Goal: Information Seeking & Learning: Learn about a topic

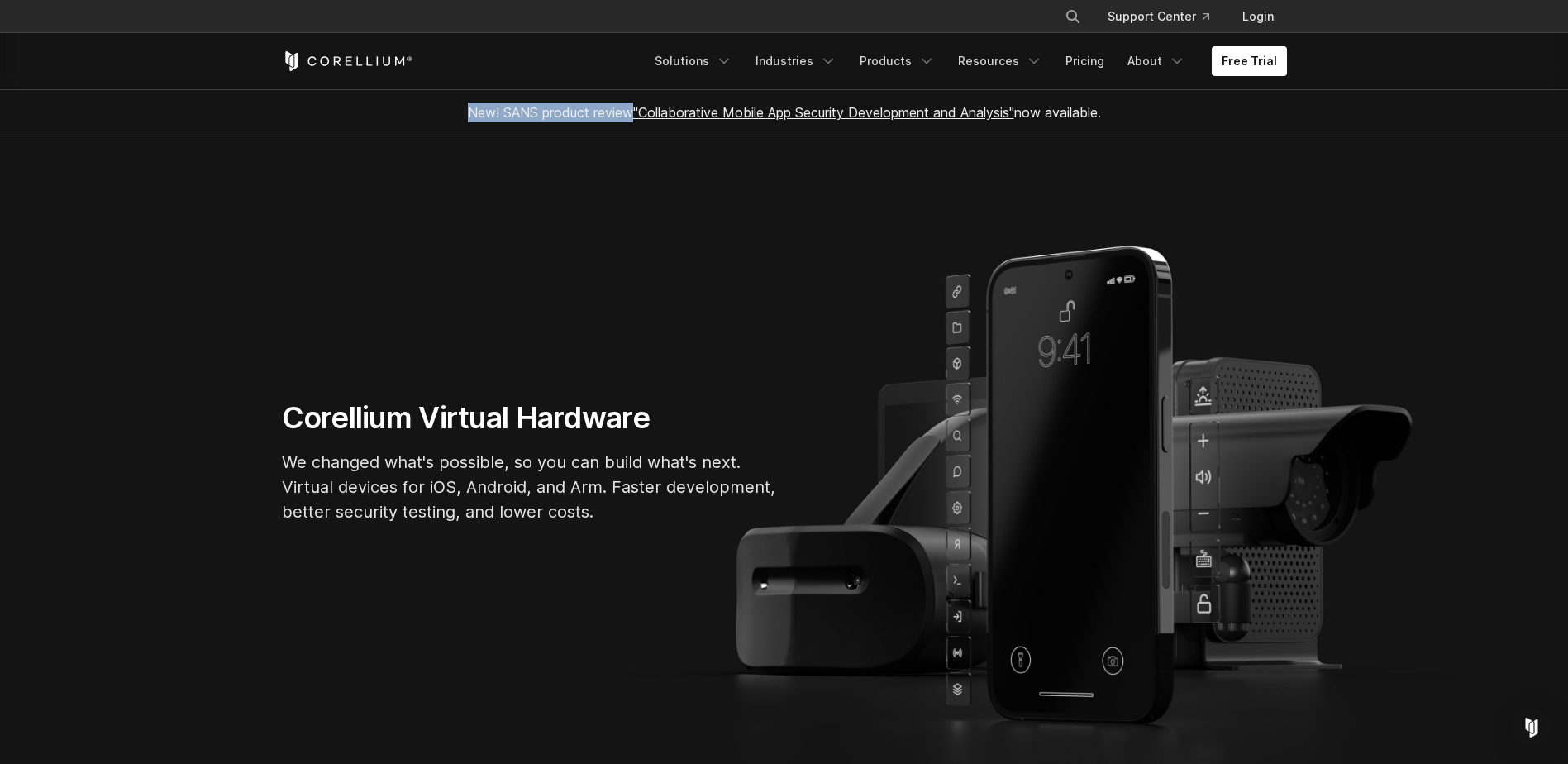
drag, startPoint x: 443, startPoint y: 108, endPoint x: 623, endPoint y: 108, distance: 180.0
click at [623, 108] on div "New! SANS product review "Collaborative Mobile App Security Development and Ana…" at bounding box center [784, 112] width 695 height 46
drag, startPoint x: 623, startPoint y: 108, endPoint x: 565, endPoint y: 377, distance: 275.2
click at [565, 377] on section "Corellium Virtual Hardware We changed what's possible, so you can build what's …" at bounding box center [784, 469] width 1568 height 665
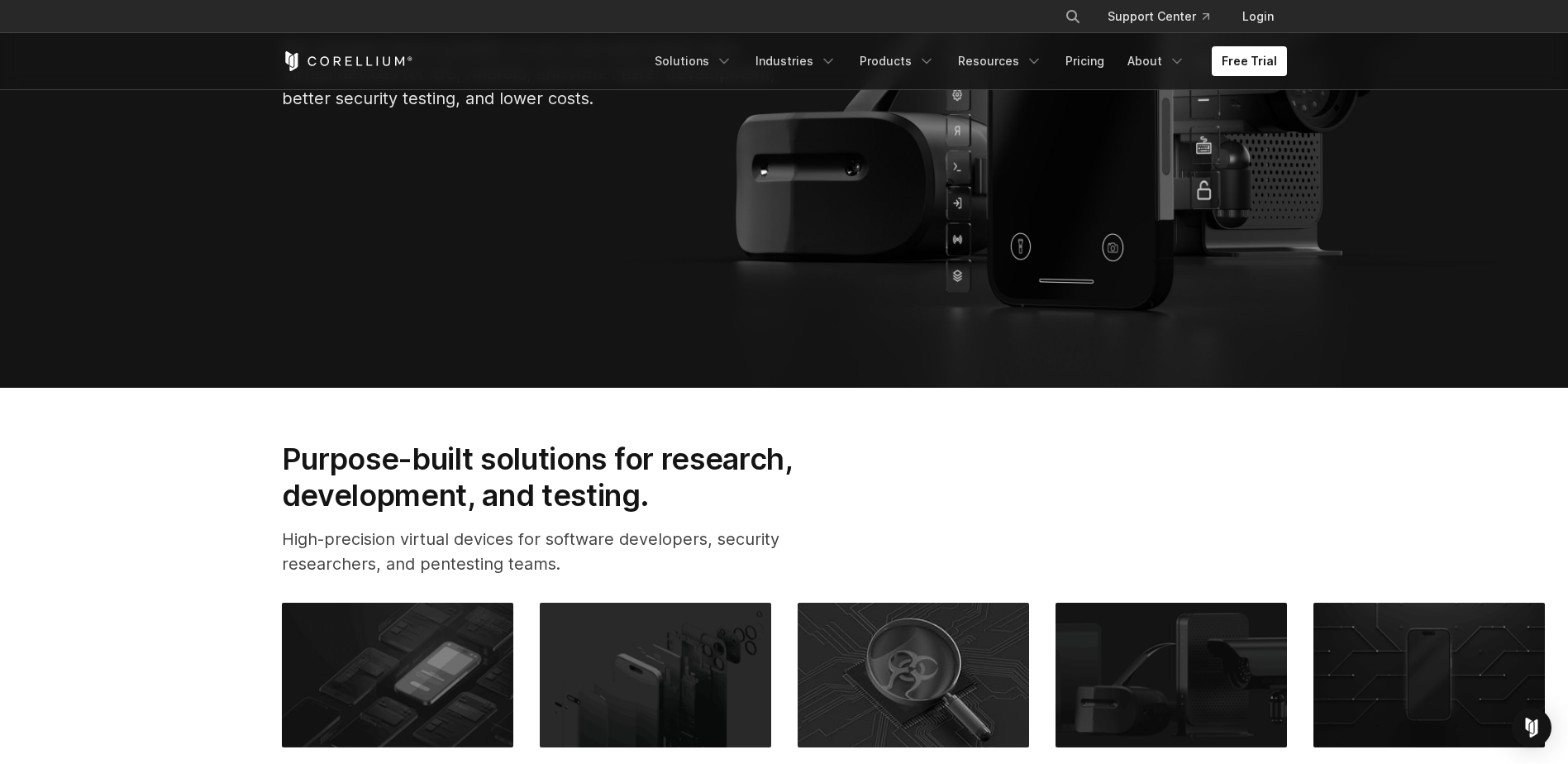
scroll to position [826, 0]
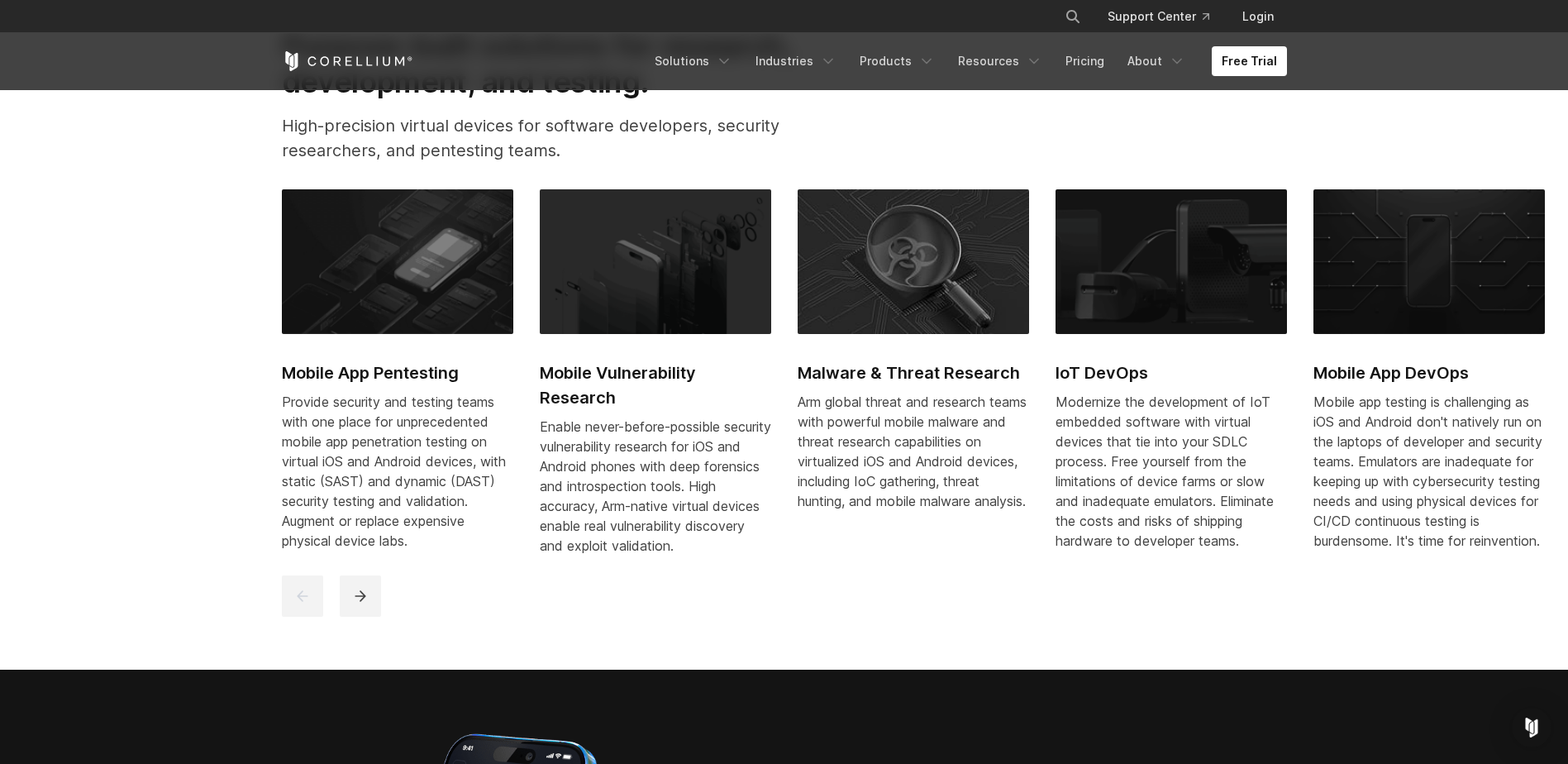
click at [1050, 408] on div "Mobile App Pentesting Provide security and testing teams with one place for unp…" at bounding box center [1184, 382] width 1806 height 386
click at [1087, 382] on h2 "IoT DevOps" at bounding box center [1171, 372] width 231 height 24
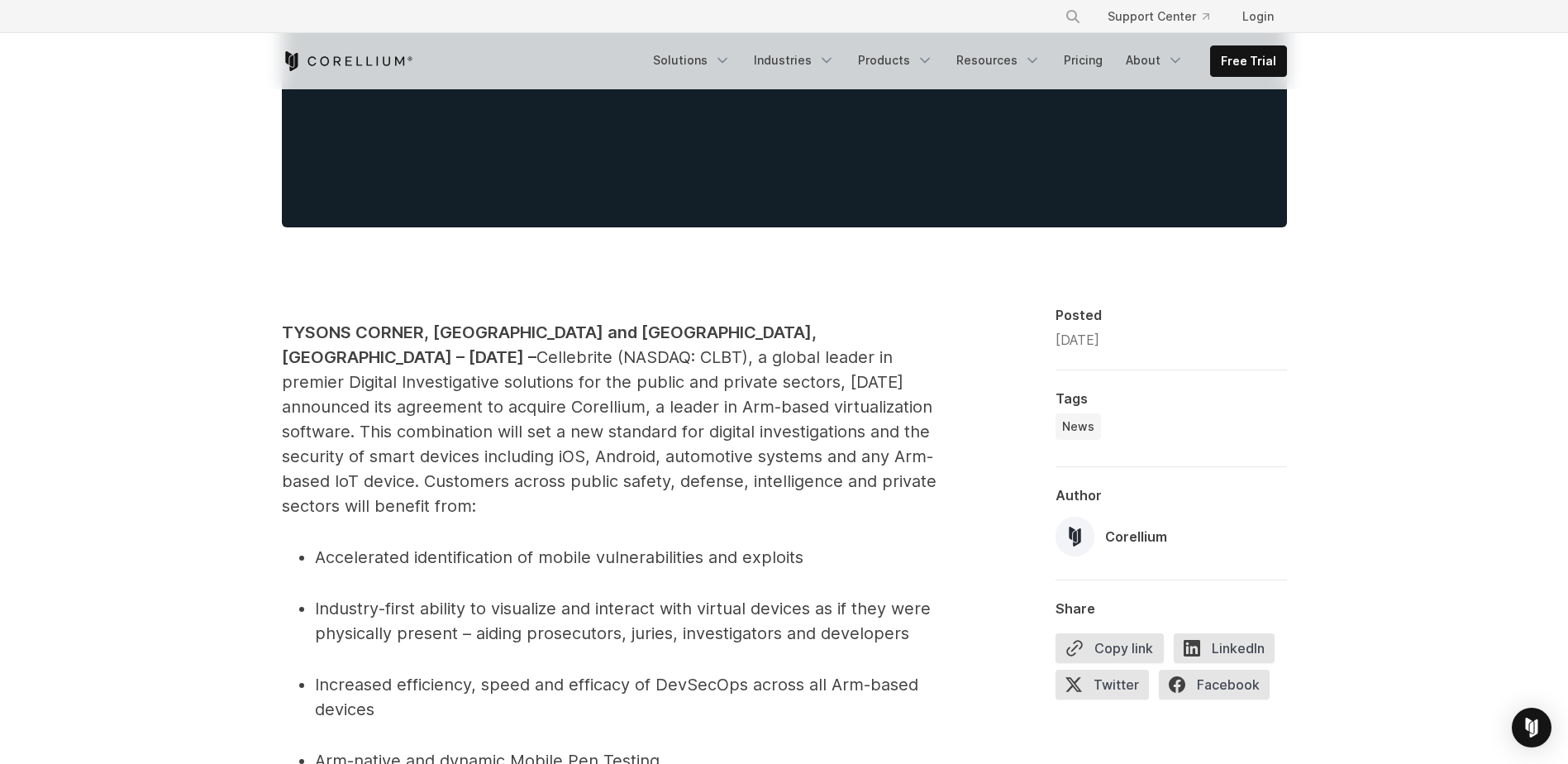
scroll to position [909, 0]
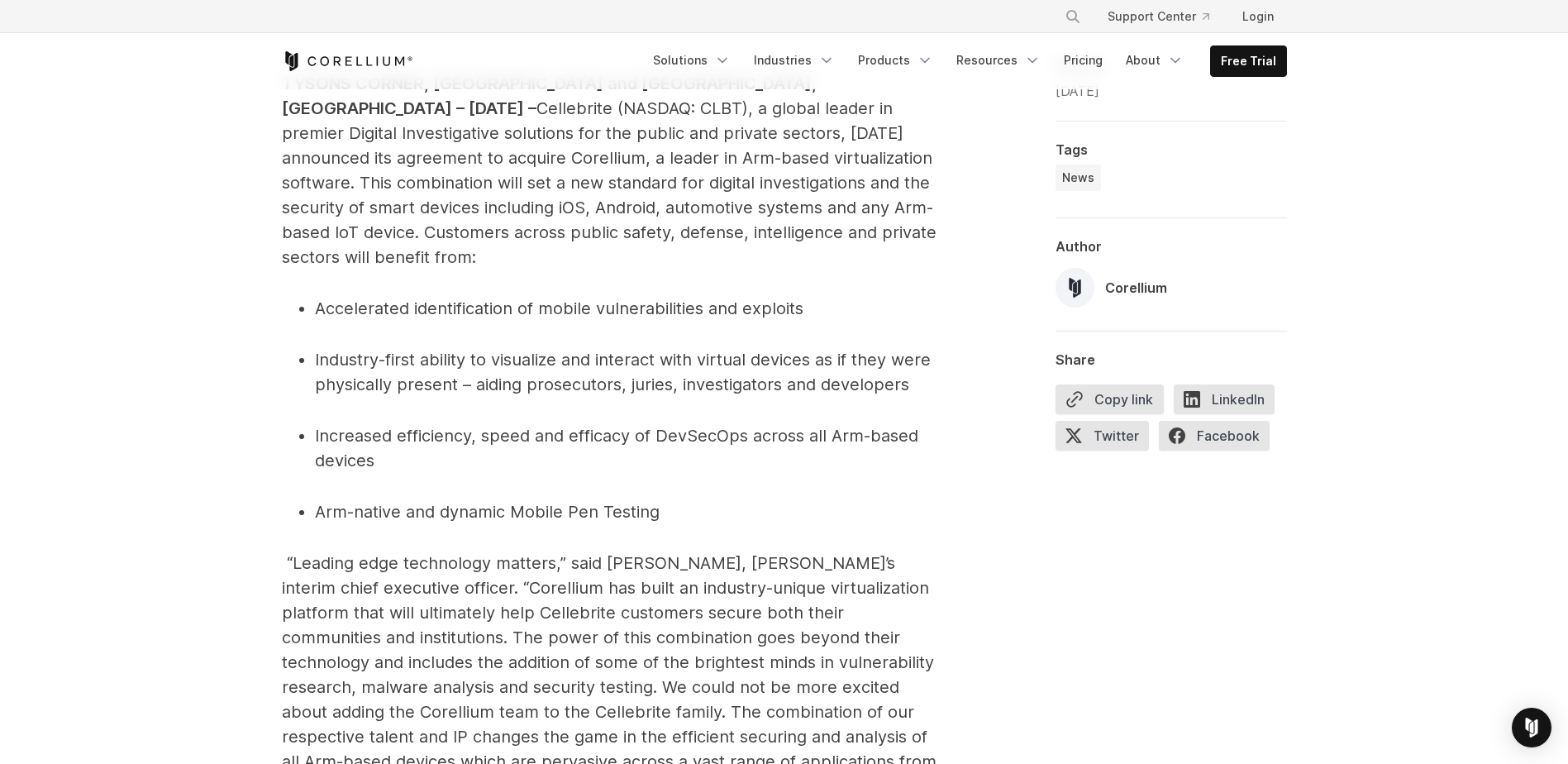
click at [754, 553] on span "“Leading edge technology matters,” said Thomas E. Hogan, Cellebrite’s interim c…" at bounding box center [609, 674] width 655 height 243
click at [781, 553] on span "“Leading edge technology matters,” said Thomas E. Hogan, Cellebrite’s interim c…" at bounding box center [609, 674] width 655 height 243
drag, startPoint x: 781, startPoint y: 530, endPoint x: 779, endPoint y: 538, distance: 8.2
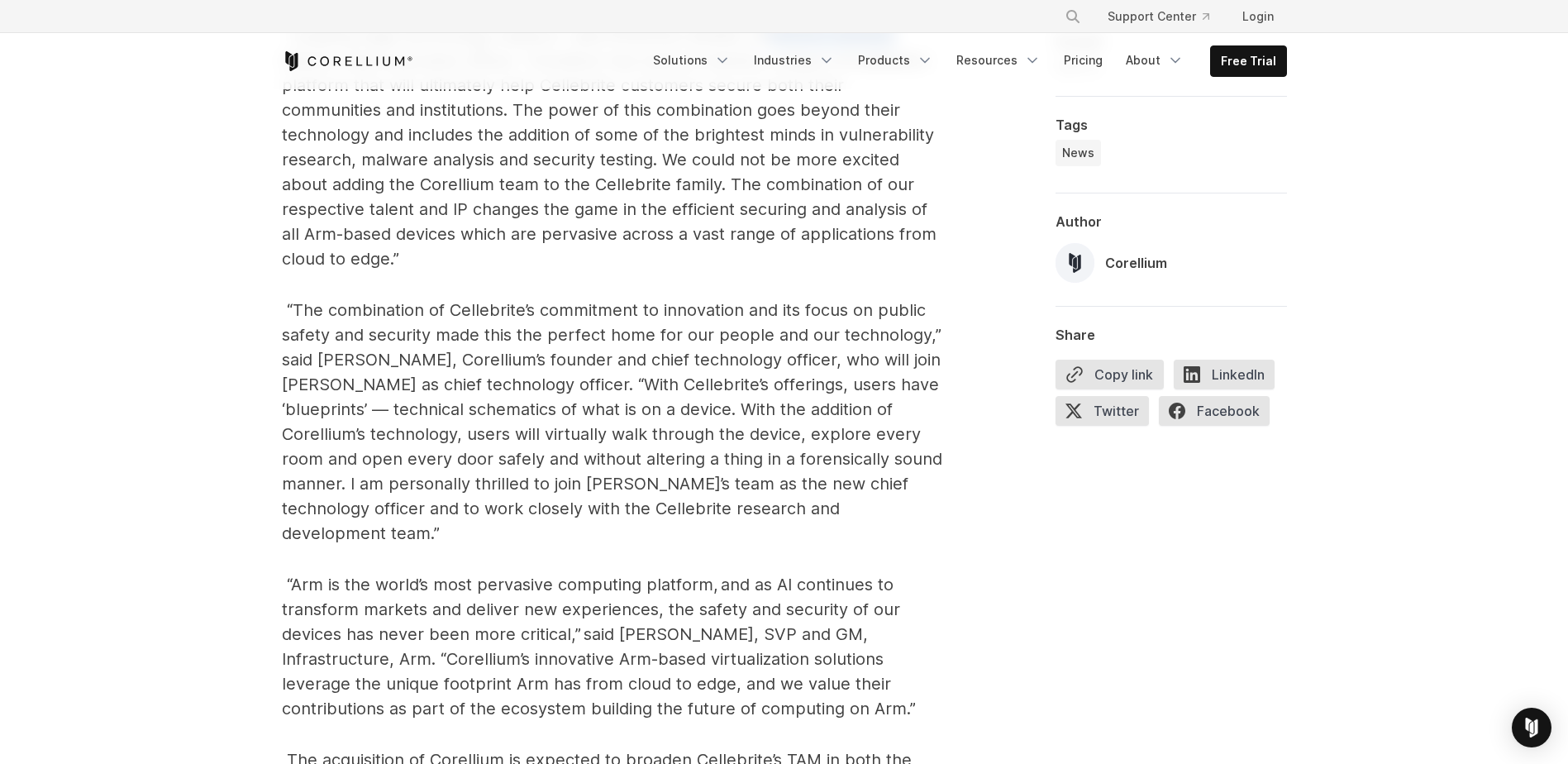
scroll to position [1487, 0]
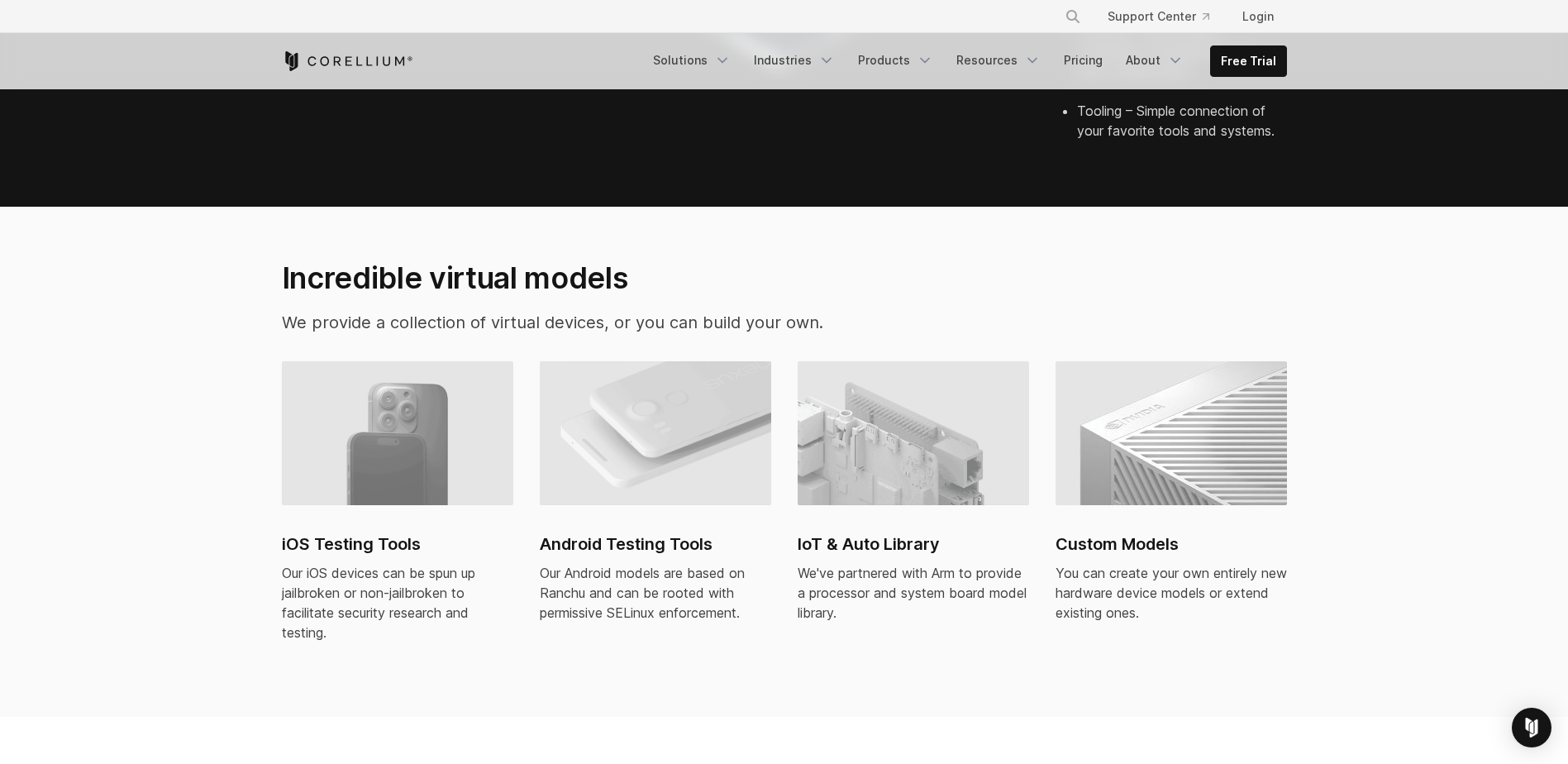
scroll to position [1157, 0]
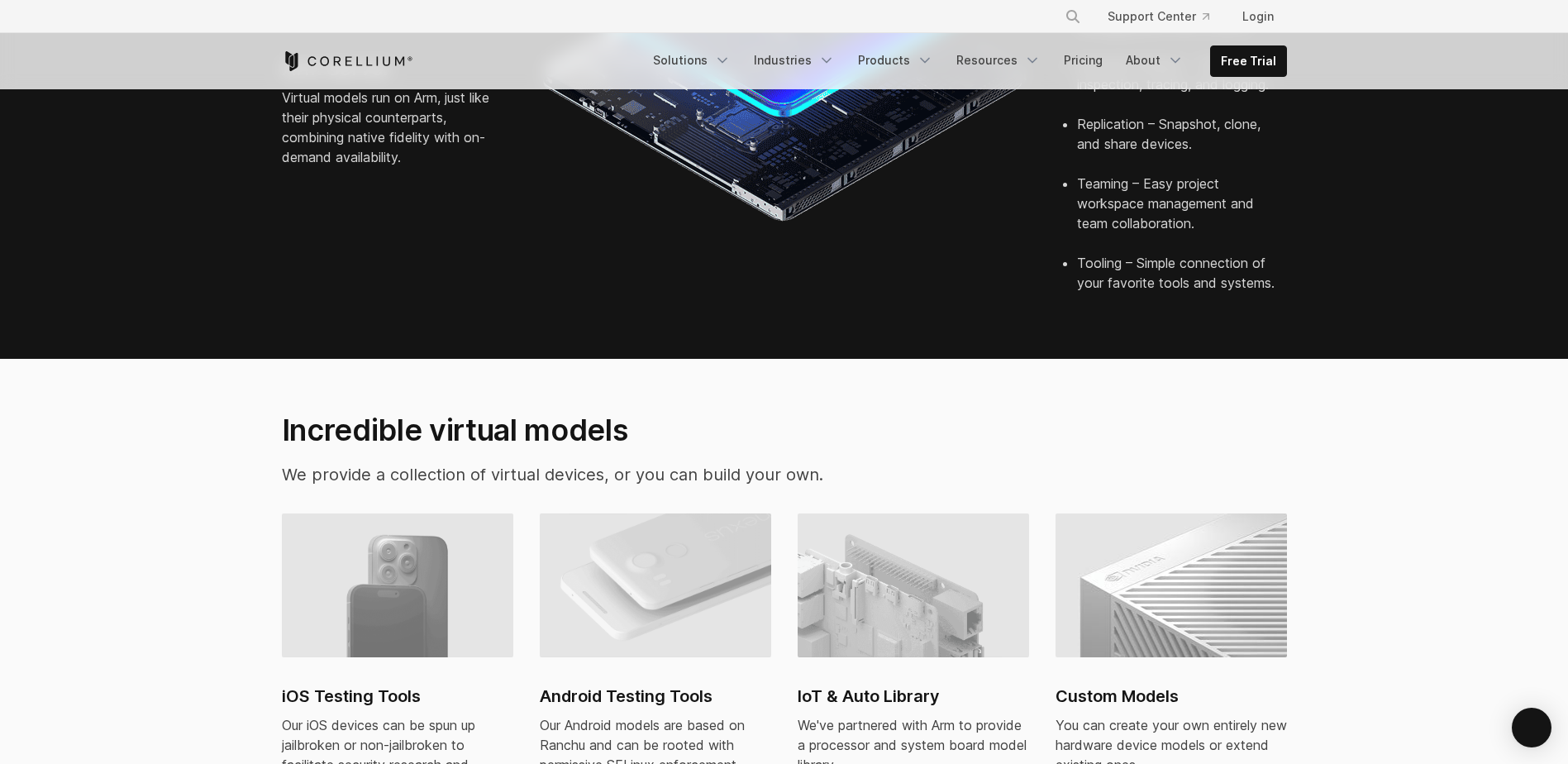
scroll to position [826, 0]
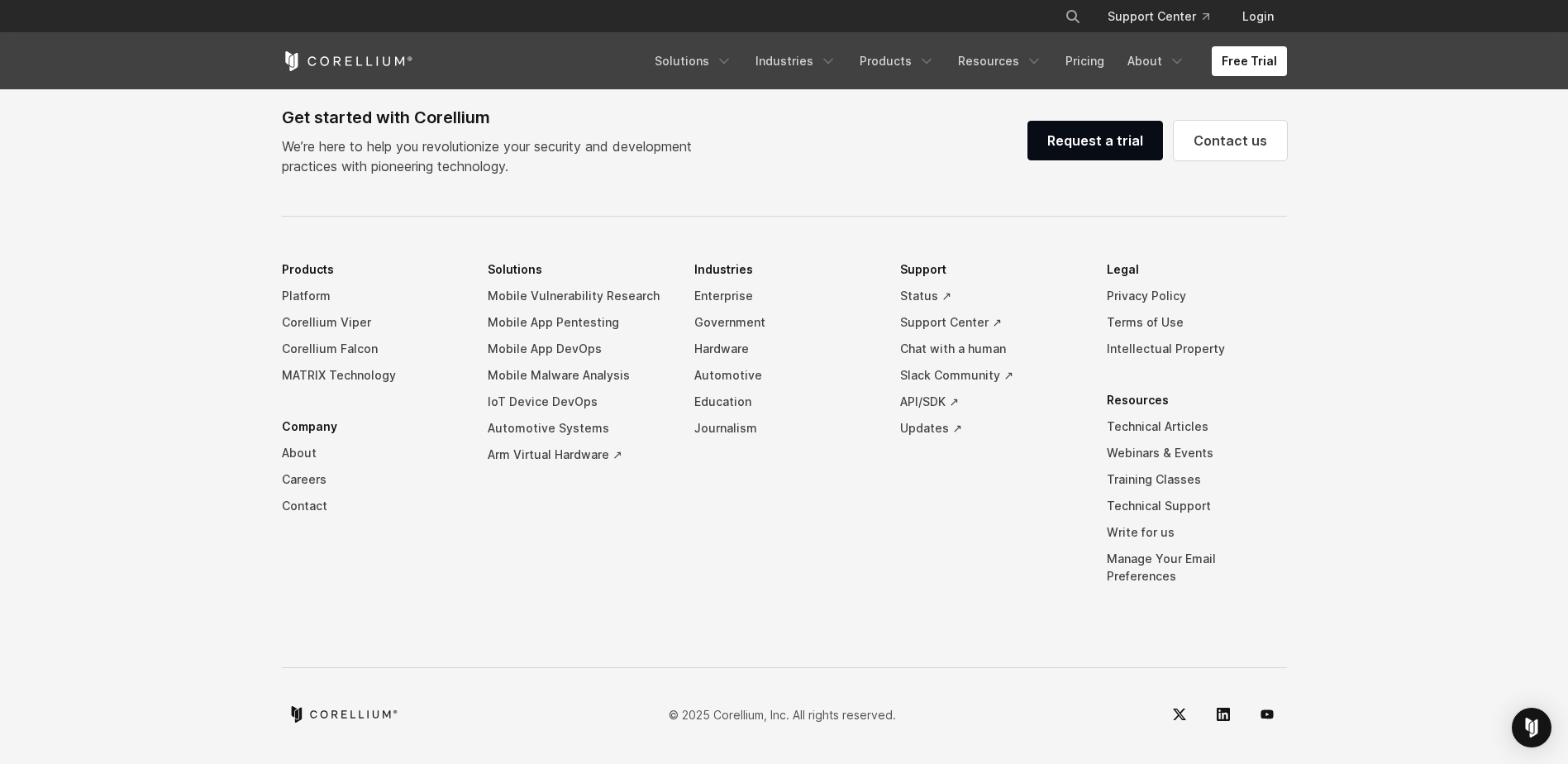
scroll to position [4739, 0]
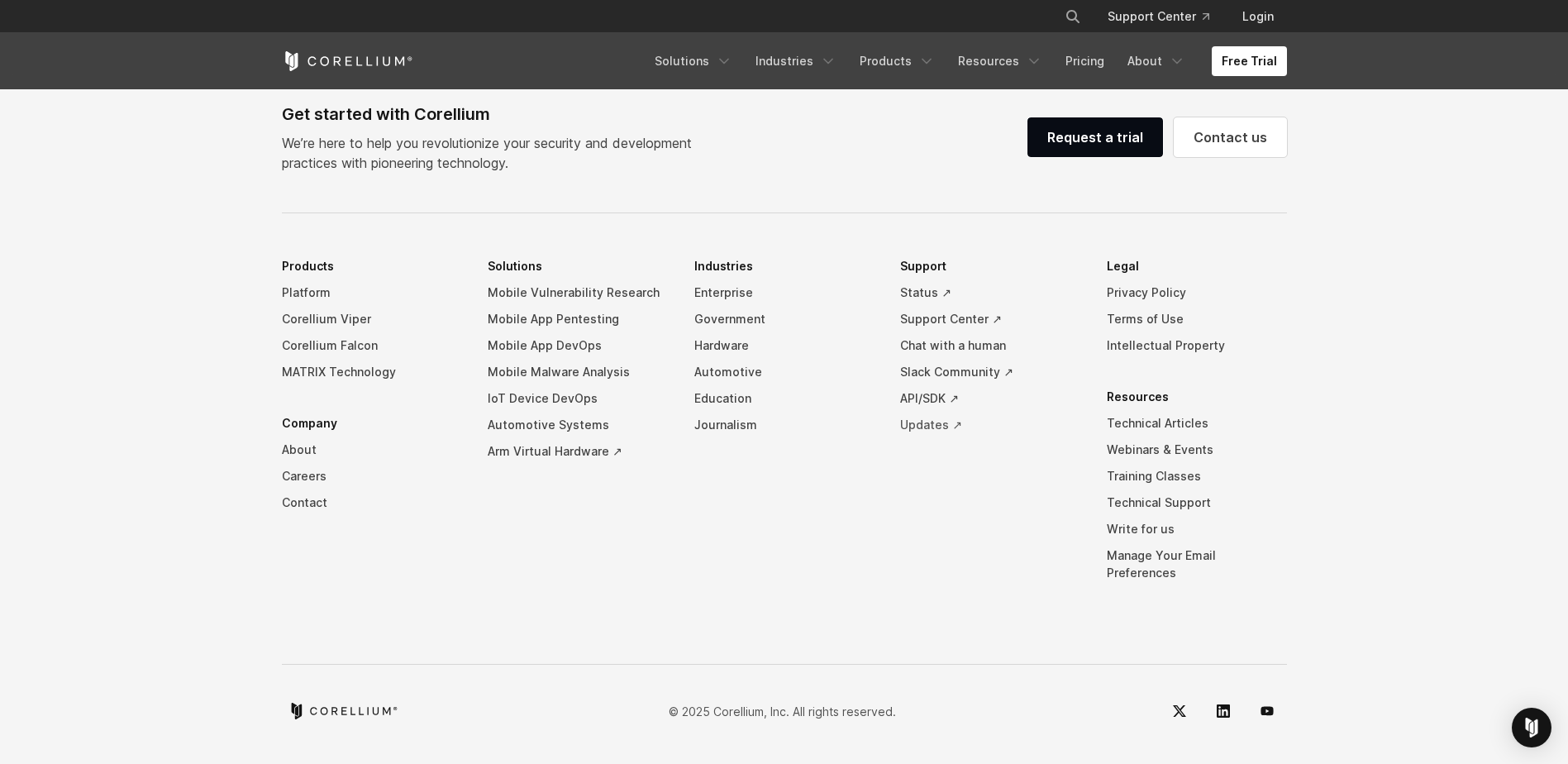
click at [929, 434] on link "Updates ↗" at bounding box center [991, 424] width 181 height 26
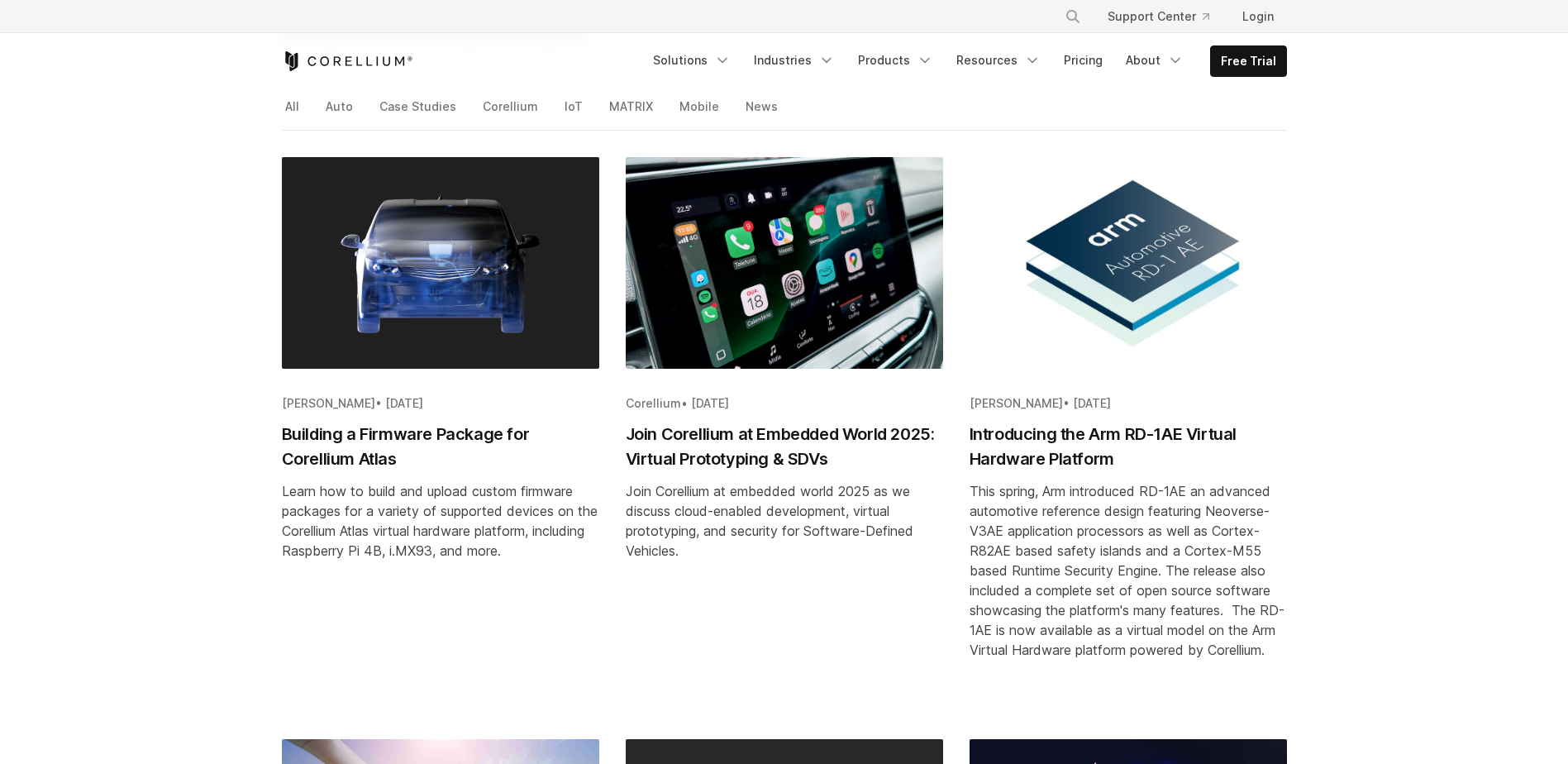
scroll to position [331, 0]
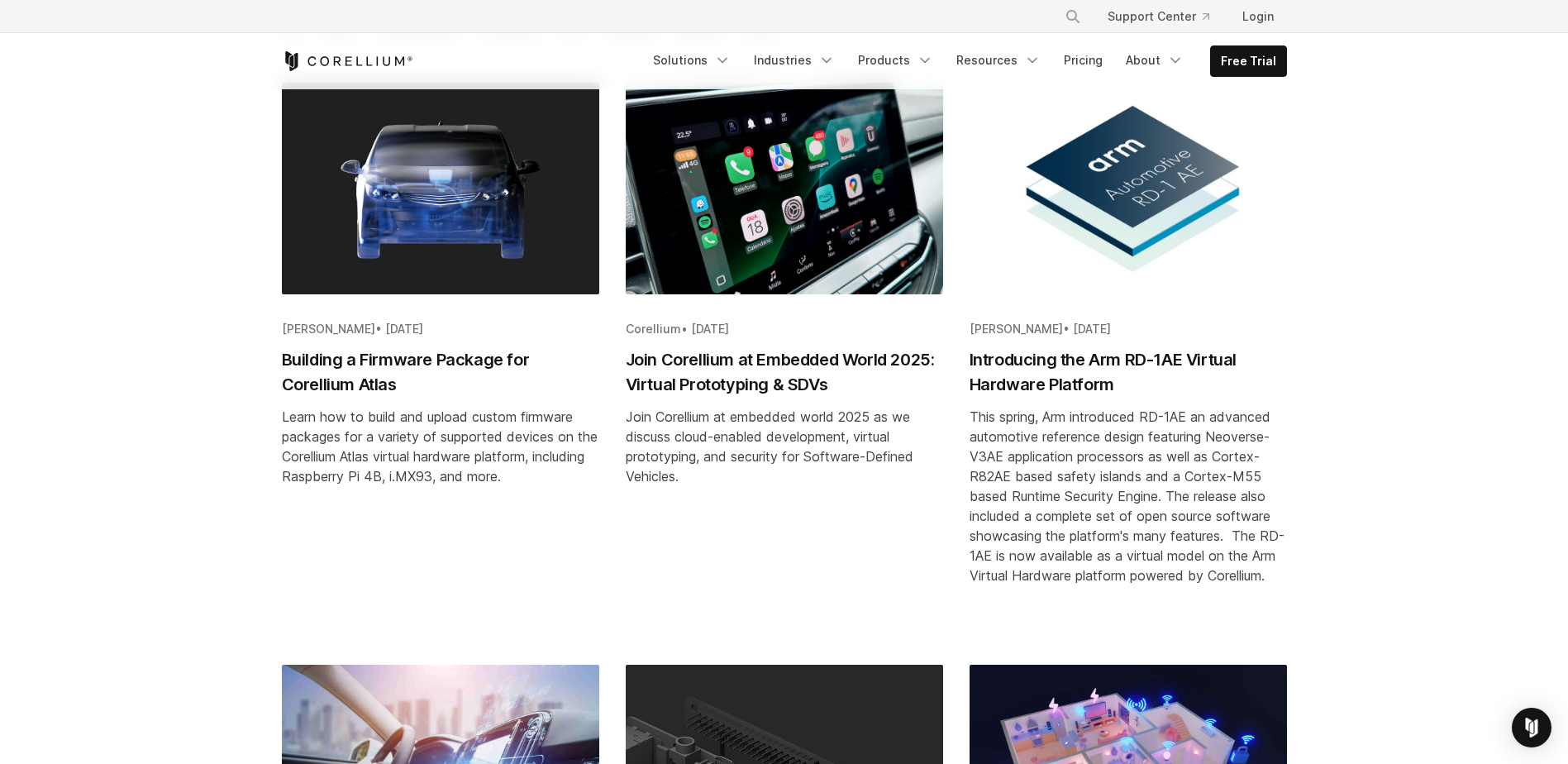
click at [1115, 366] on h2 "Introducing the Arm RD-1AE Virtual Hardware Platform" at bounding box center [1128, 371] width 317 height 50
click at [672, 356] on h2 "Join Corellium at Embedded World 2025: Virtual Prototyping & SDVs" at bounding box center [784, 371] width 317 height 50
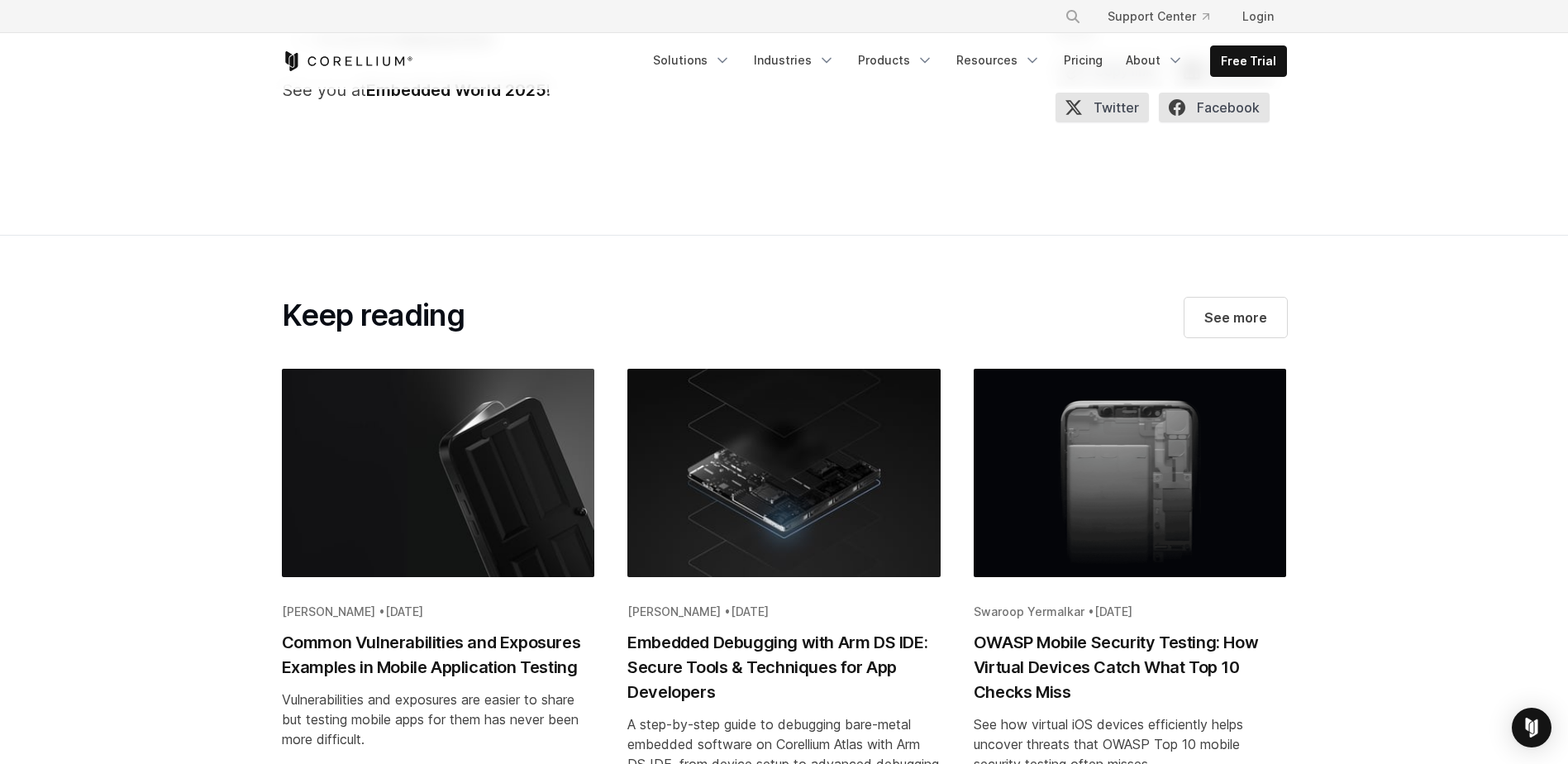
scroll to position [2976, 0]
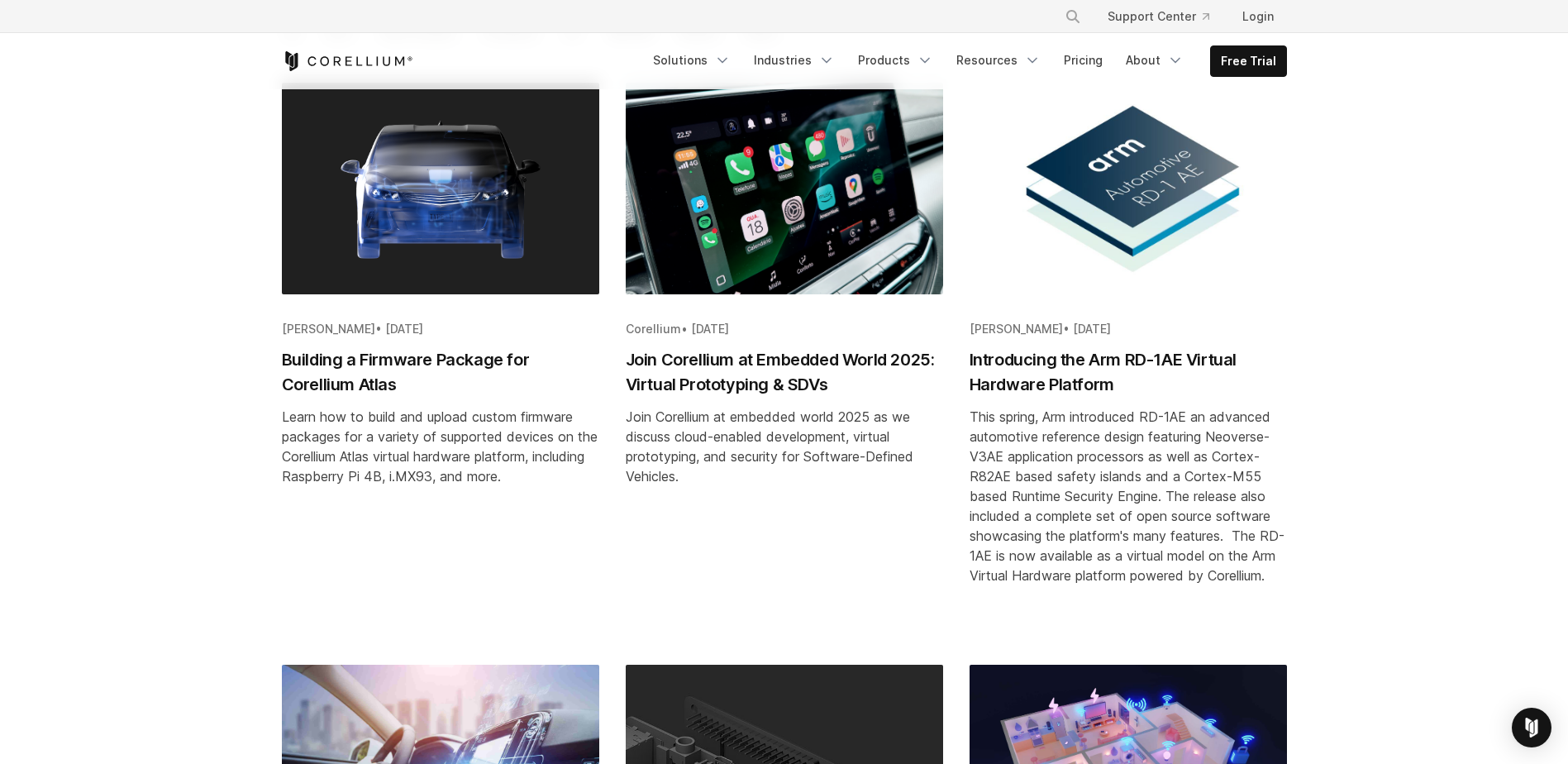
click at [1102, 364] on h2 "Introducing the Arm RD-1AE Virtual Hardware Platform" at bounding box center [1128, 371] width 317 height 50
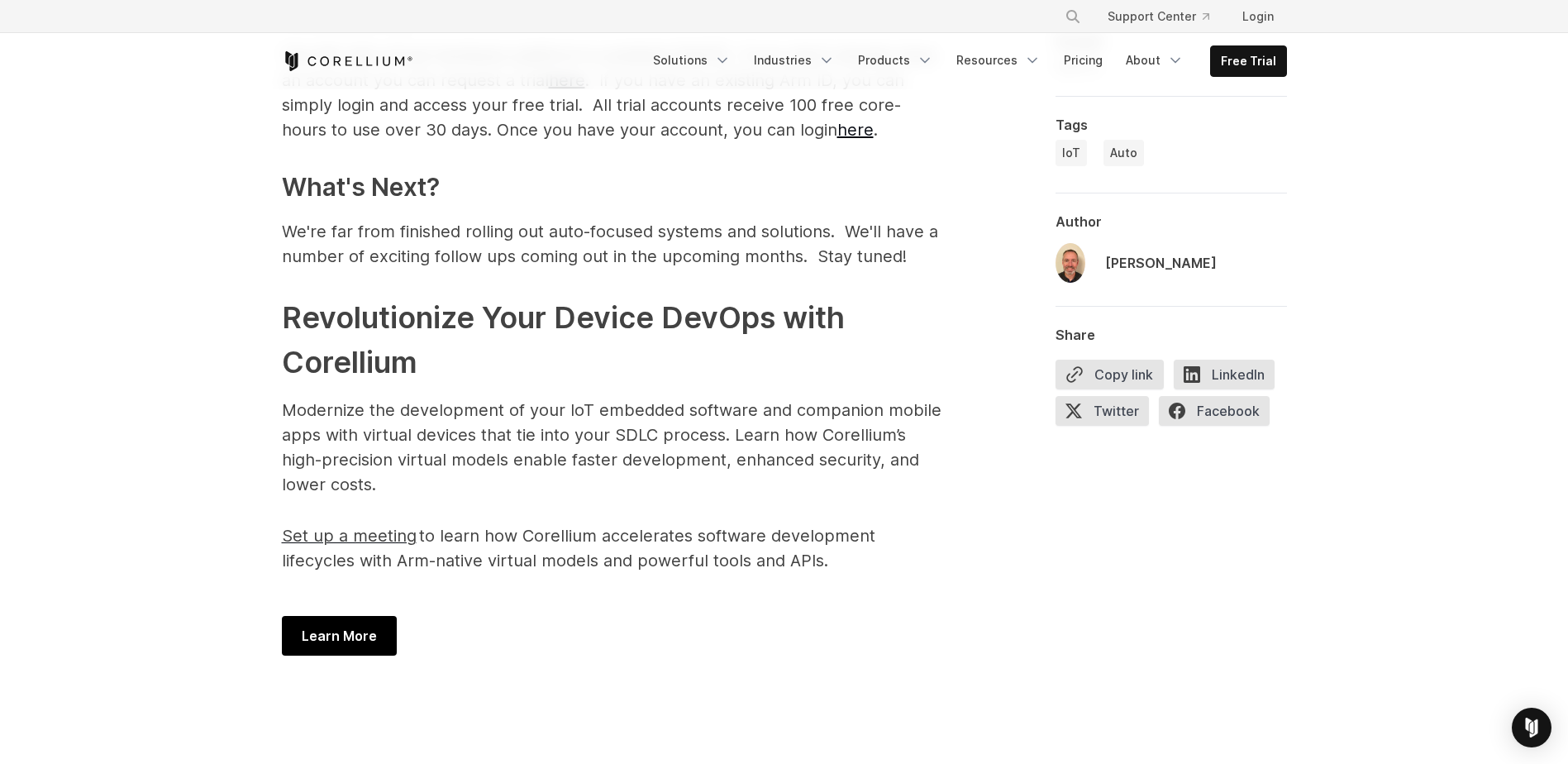
scroll to position [2727, 0]
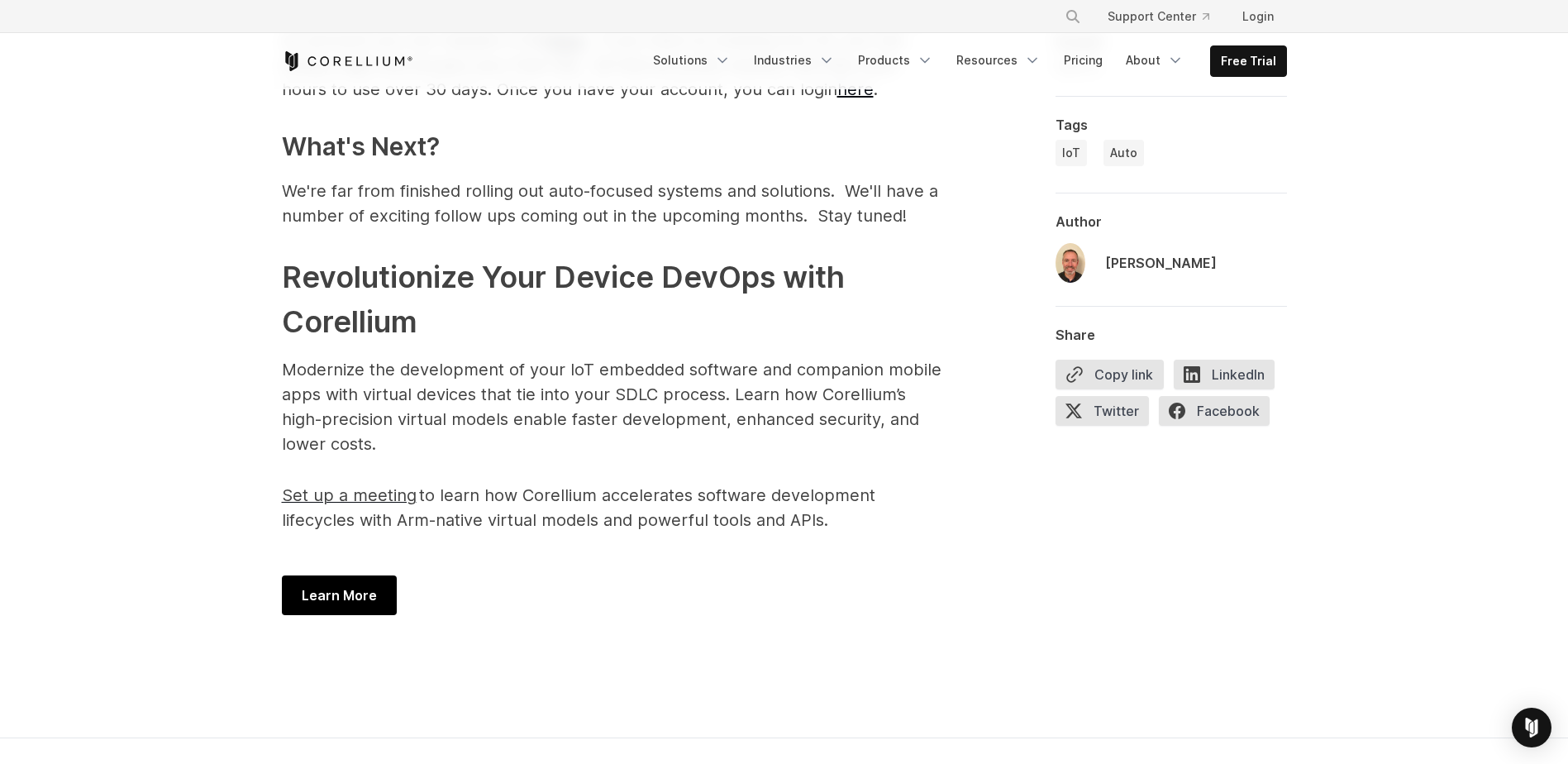
click at [783, 601] on div "Learn More" at bounding box center [612, 595] width 661 height 73
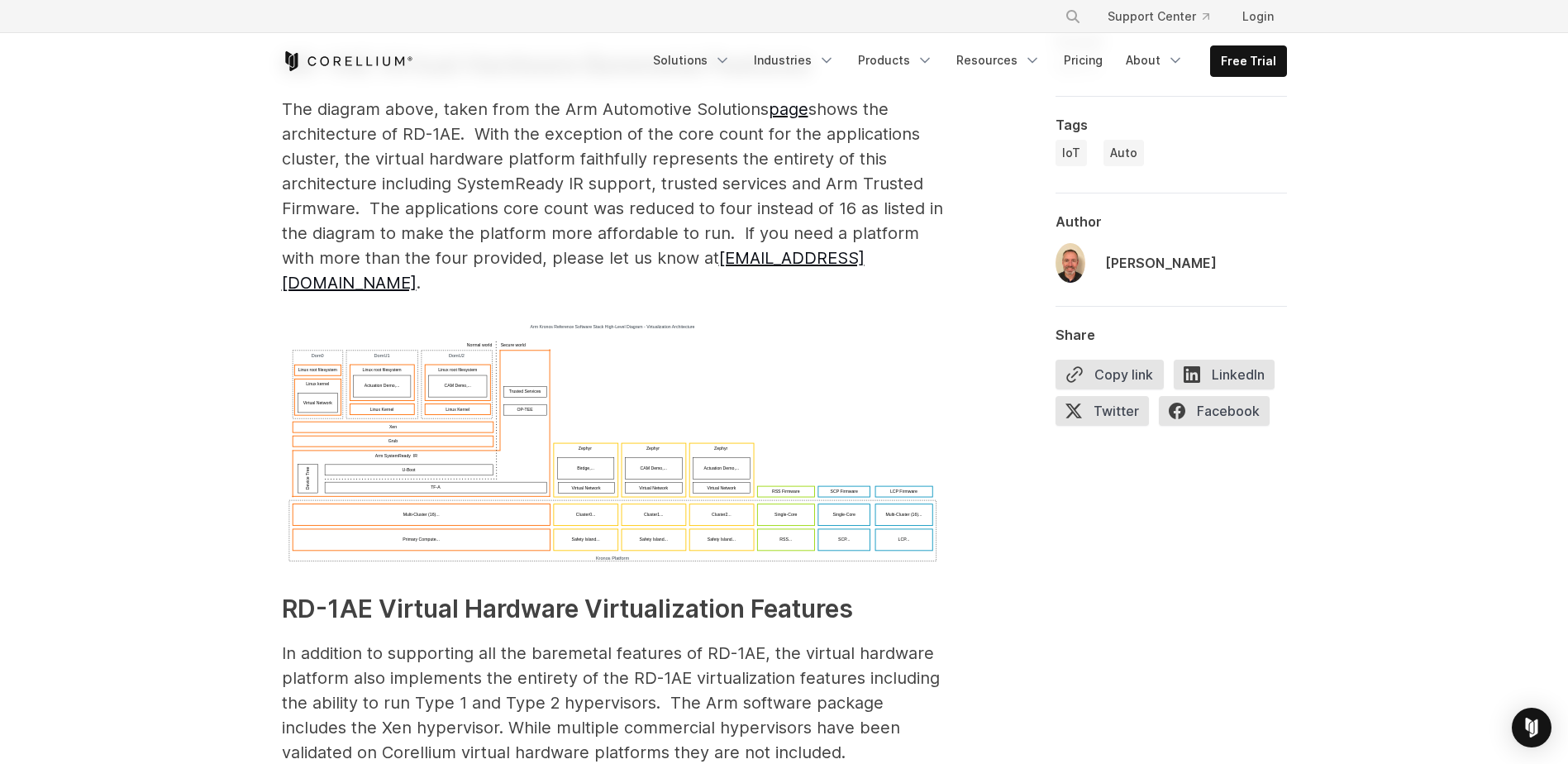
scroll to position [1075, 0]
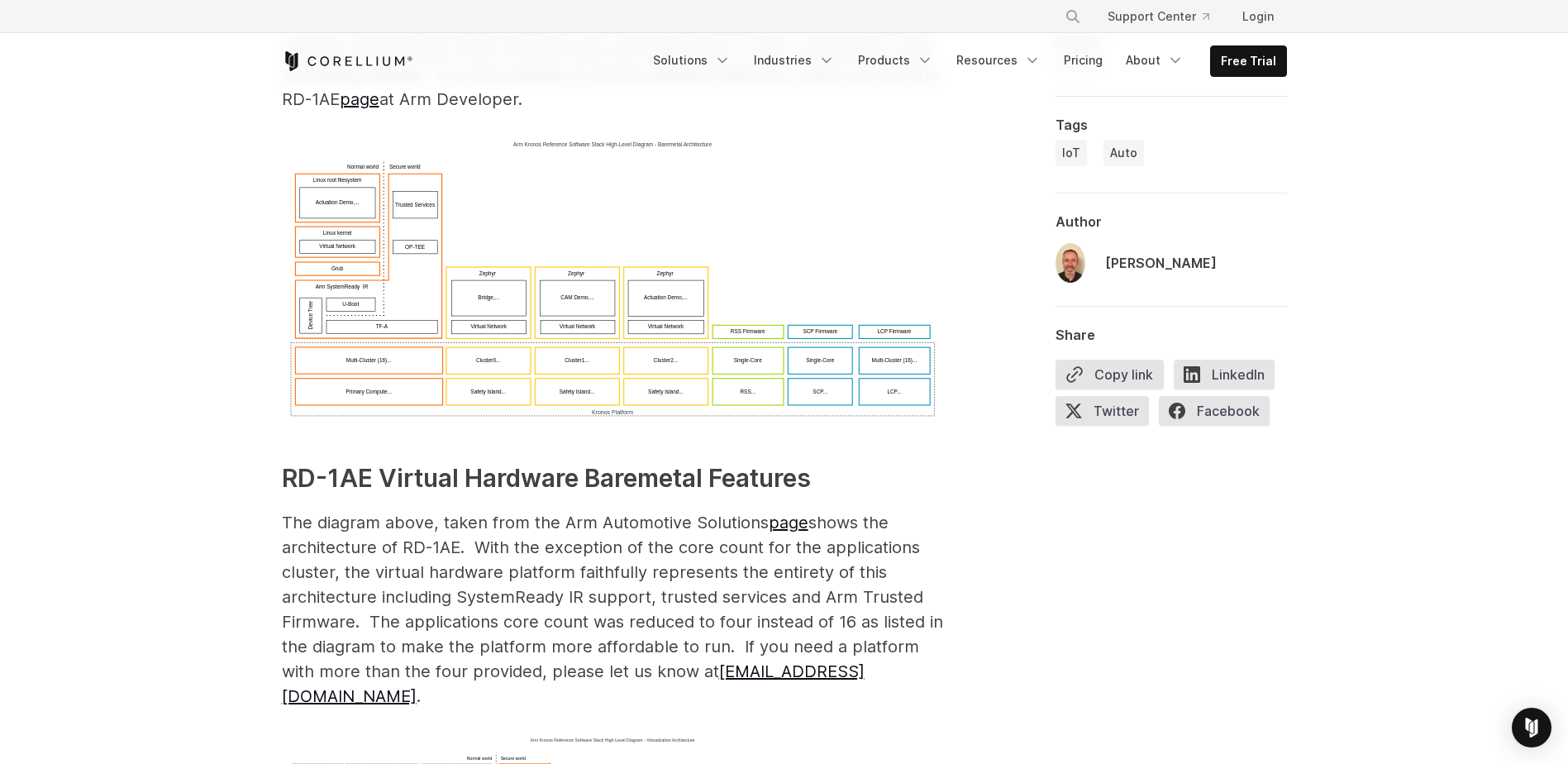
click at [1121, 263] on div "Bill Neifert" at bounding box center [1162, 263] width 112 height 20
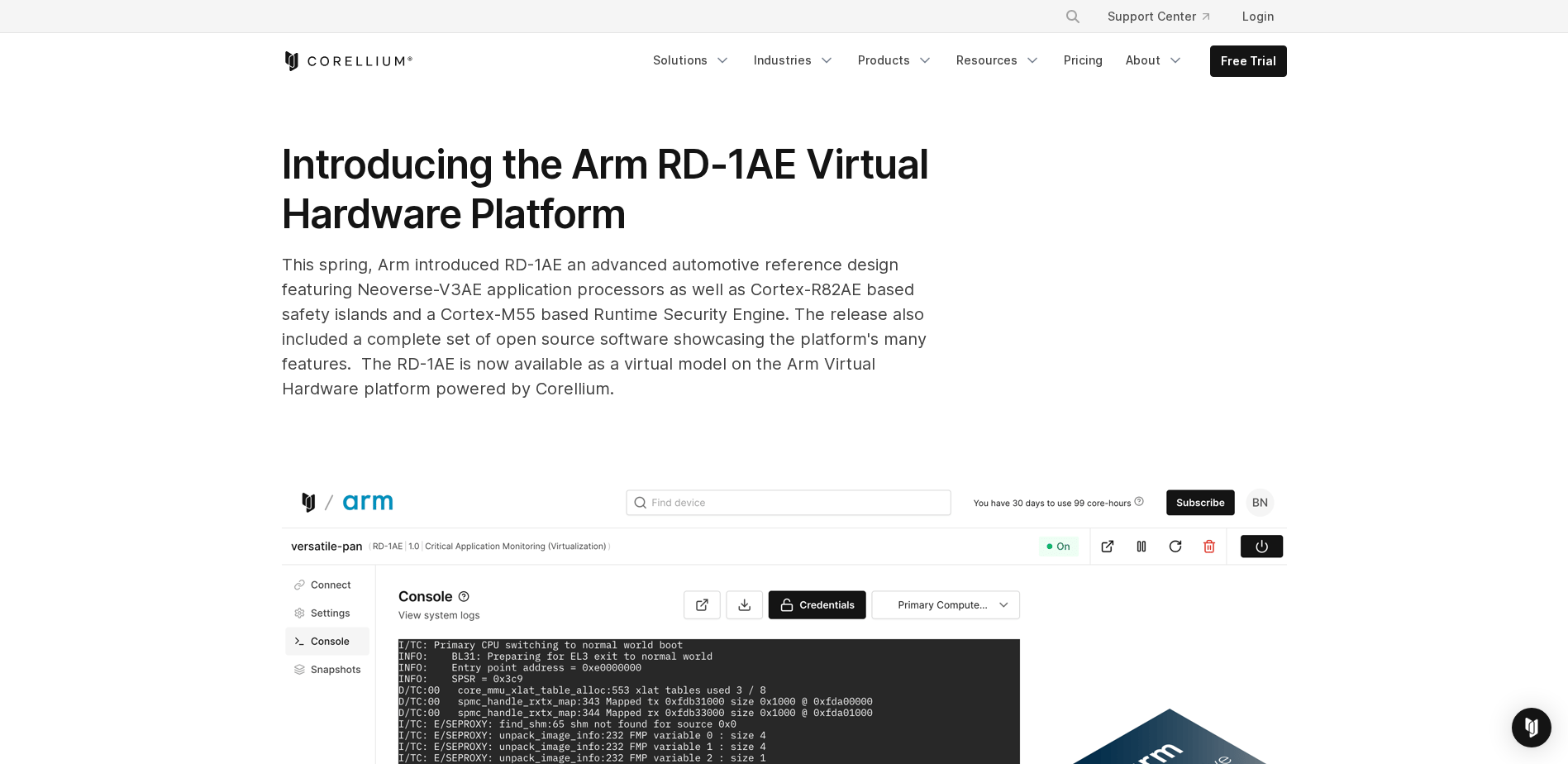
scroll to position [0, 0]
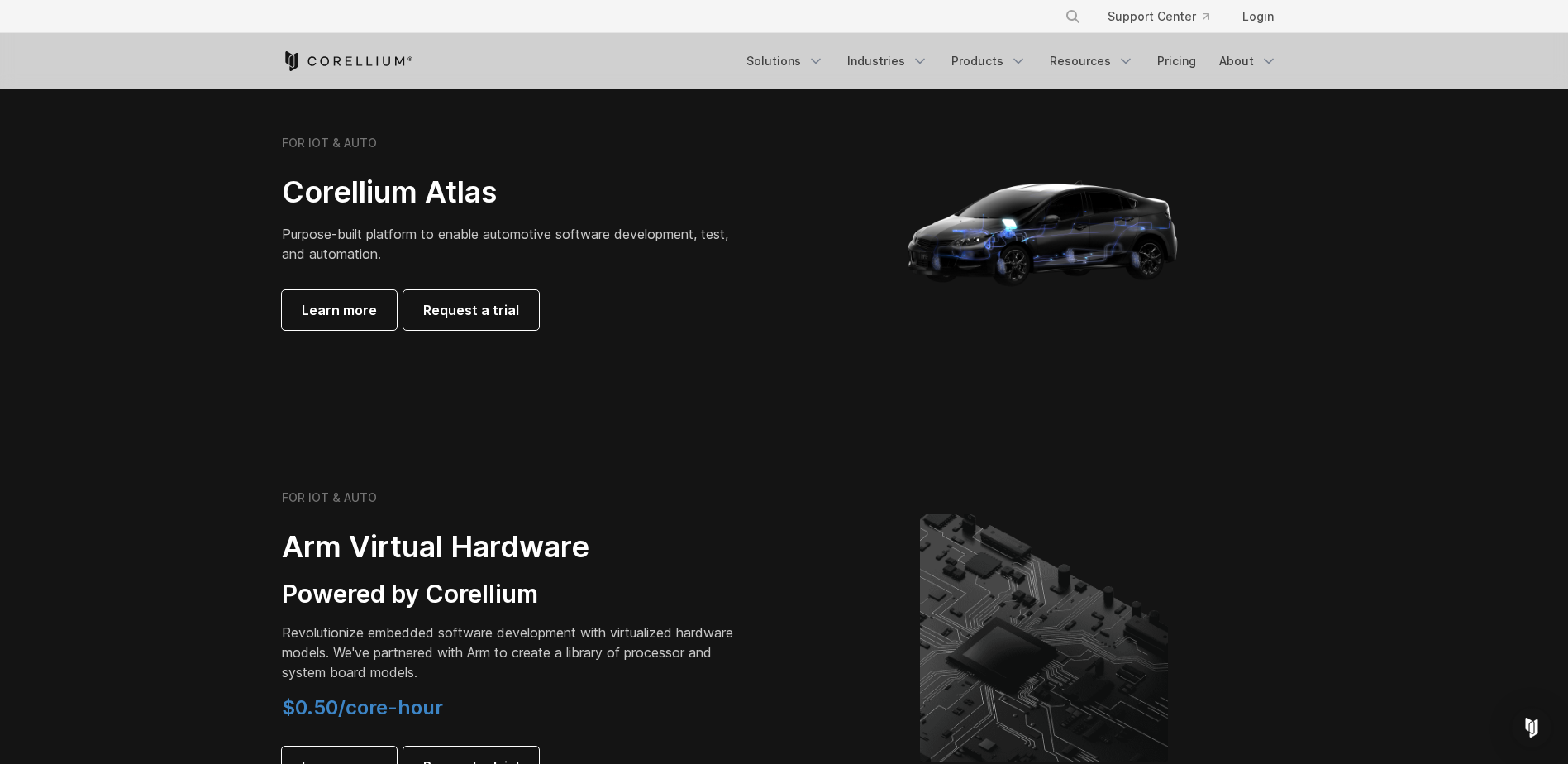
scroll to position [1653, 0]
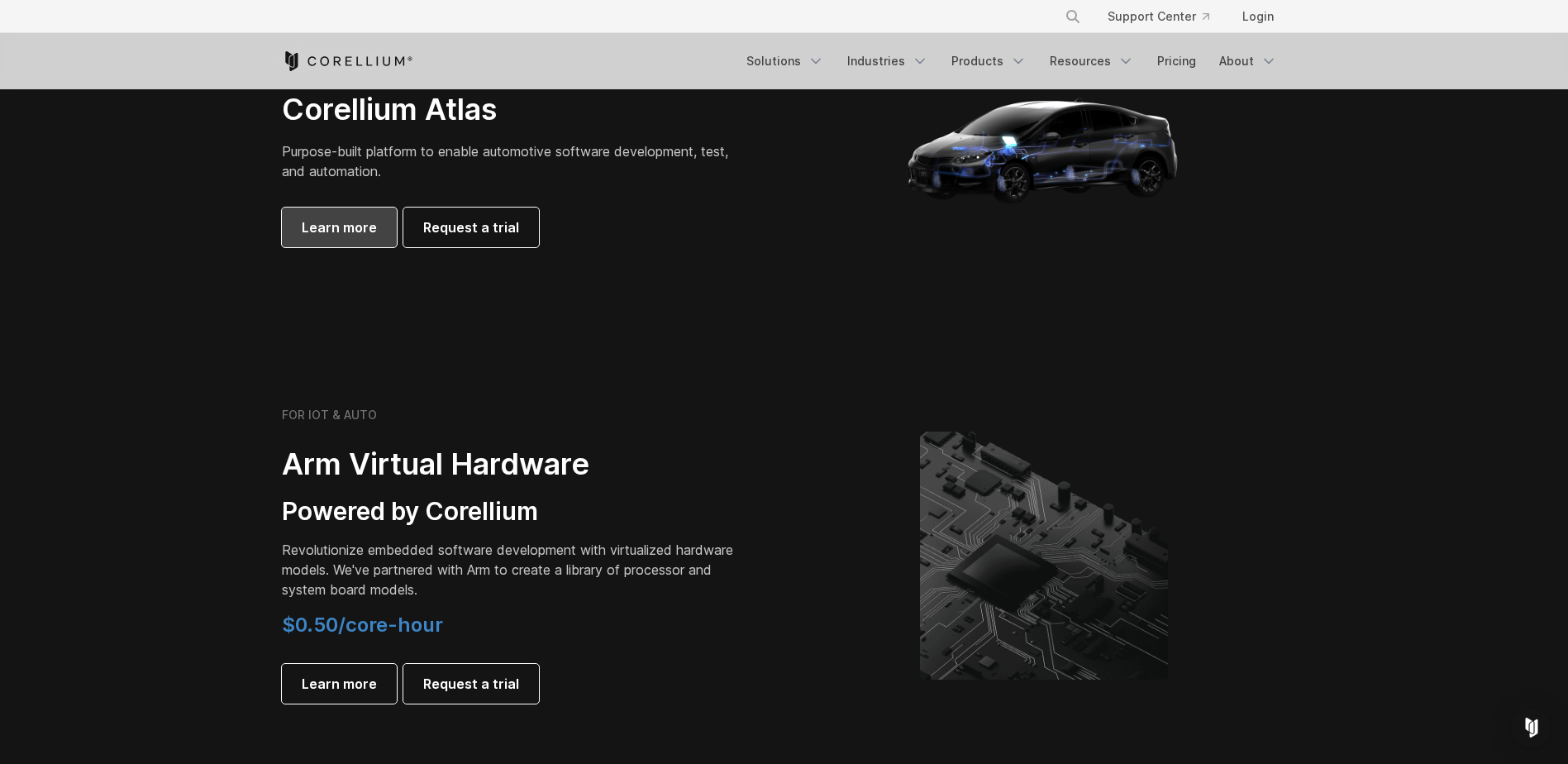
click at [341, 231] on span "Learn more" at bounding box center [339, 228] width 75 height 20
click at [292, 215] on link "Learn more" at bounding box center [339, 228] width 115 height 40
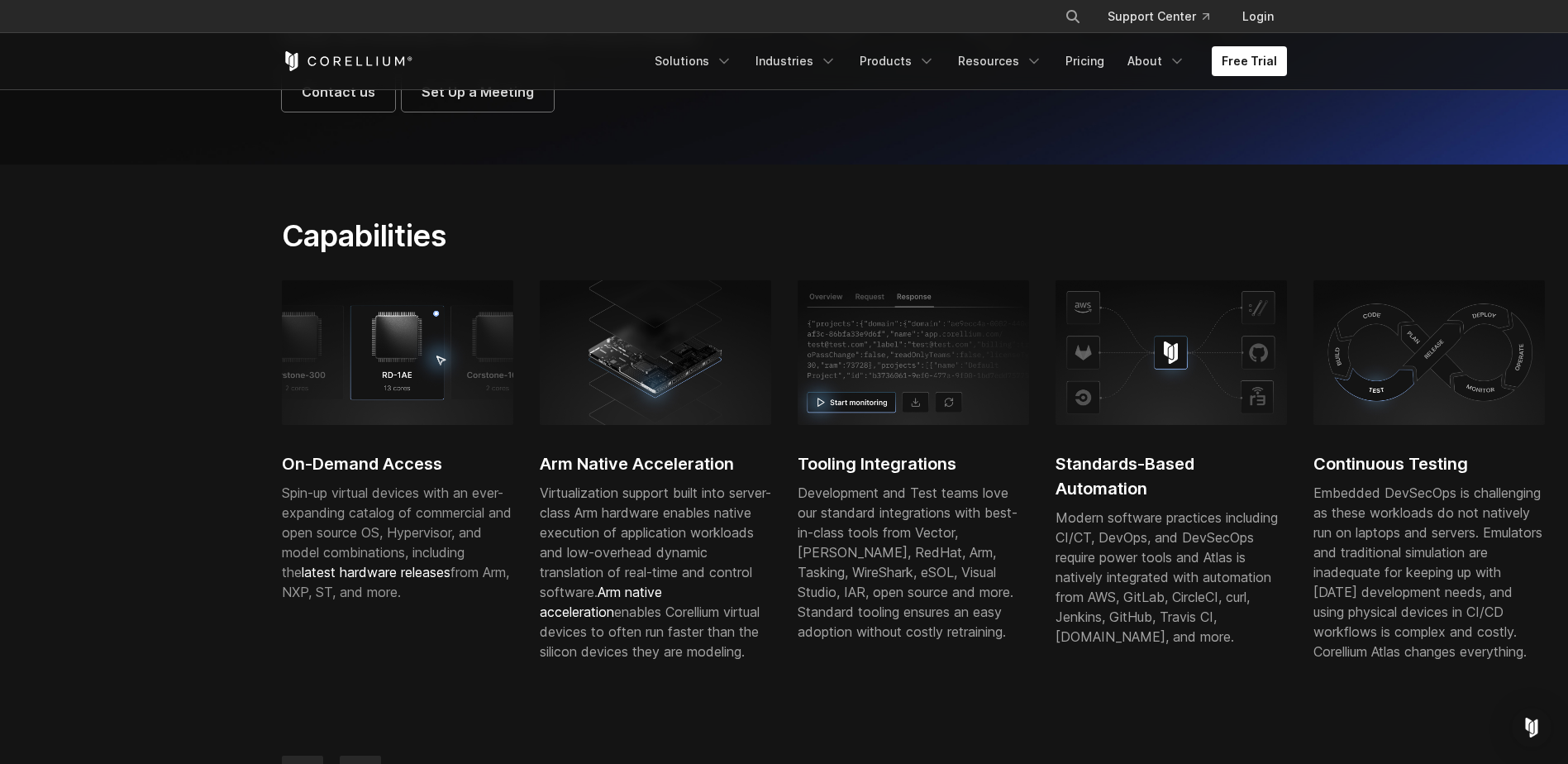
click at [433, 572] on span "Spin-up virtual devices with an ever-expanding catalog of commercial and open s…" at bounding box center [397, 542] width 229 height 116
click at [358, 580] on span "latest hardware releases" at bounding box center [376, 572] width 149 height 16
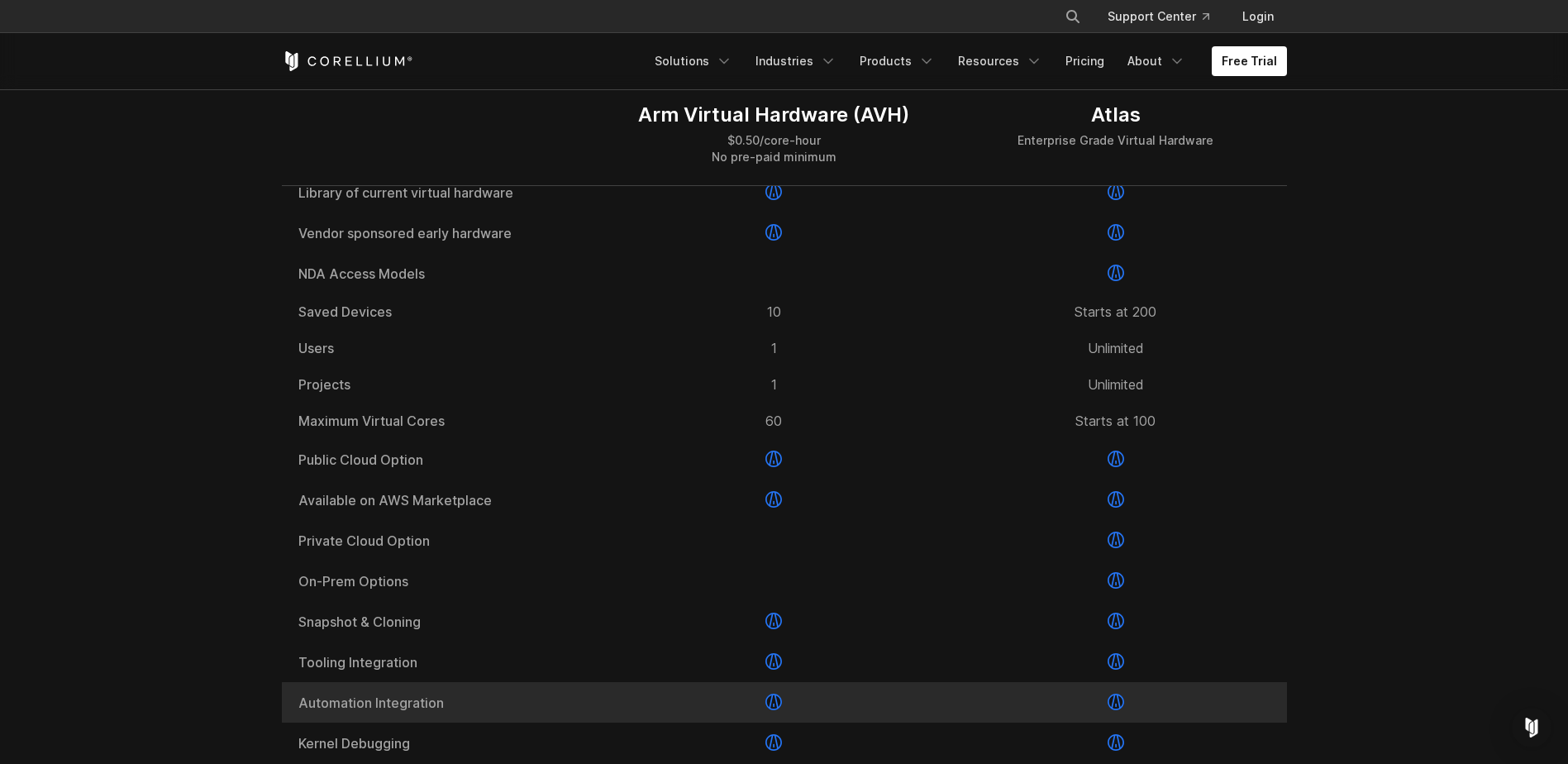
scroll to position [2149, 0]
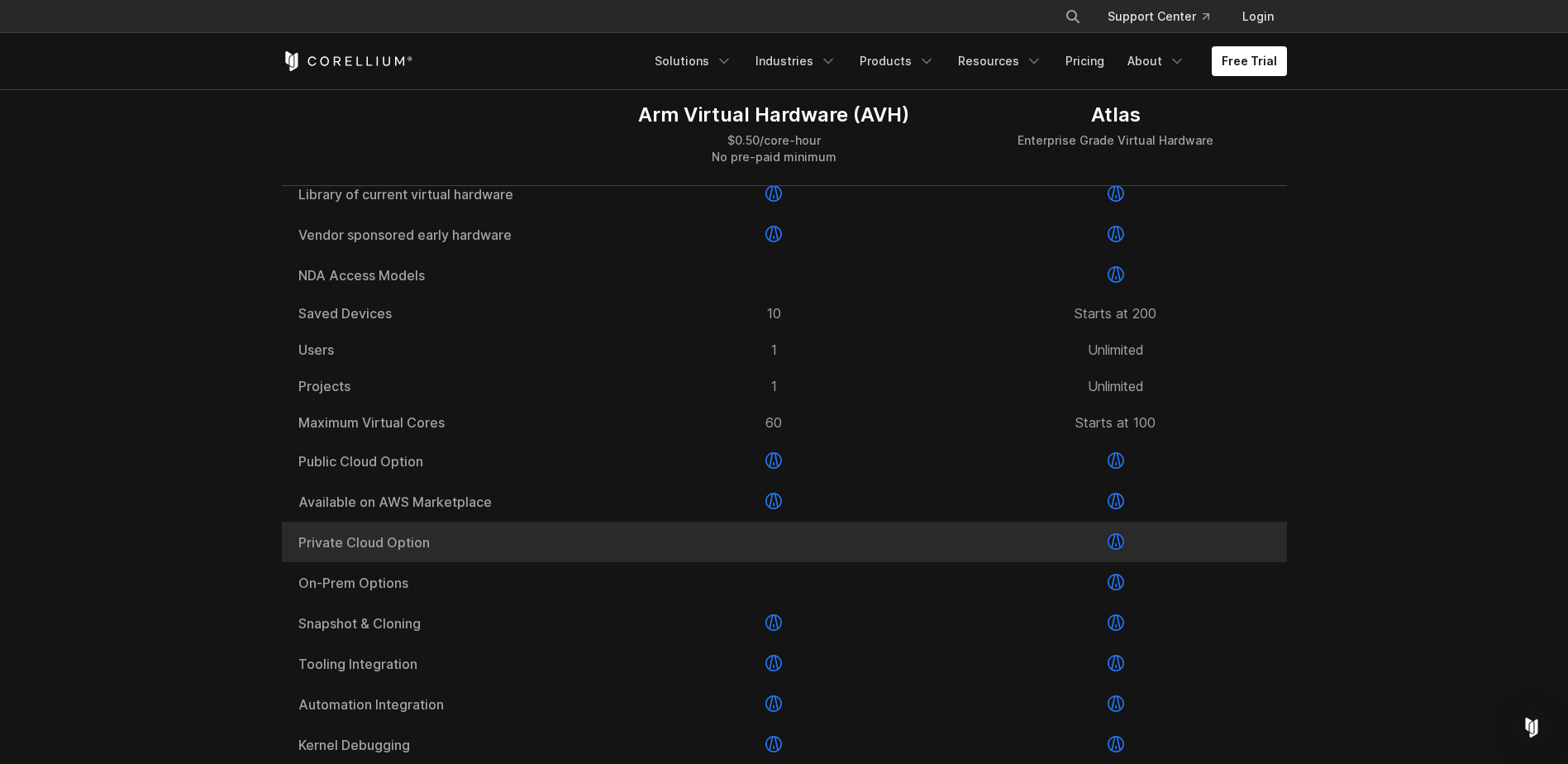
drag, startPoint x: 408, startPoint y: 596, endPoint x: 1174, endPoint y: 590, distance: 766.0
click at [1174, 562] on div "Private Cloud Option" at bounding box center [784, 542] width 1005 height 41
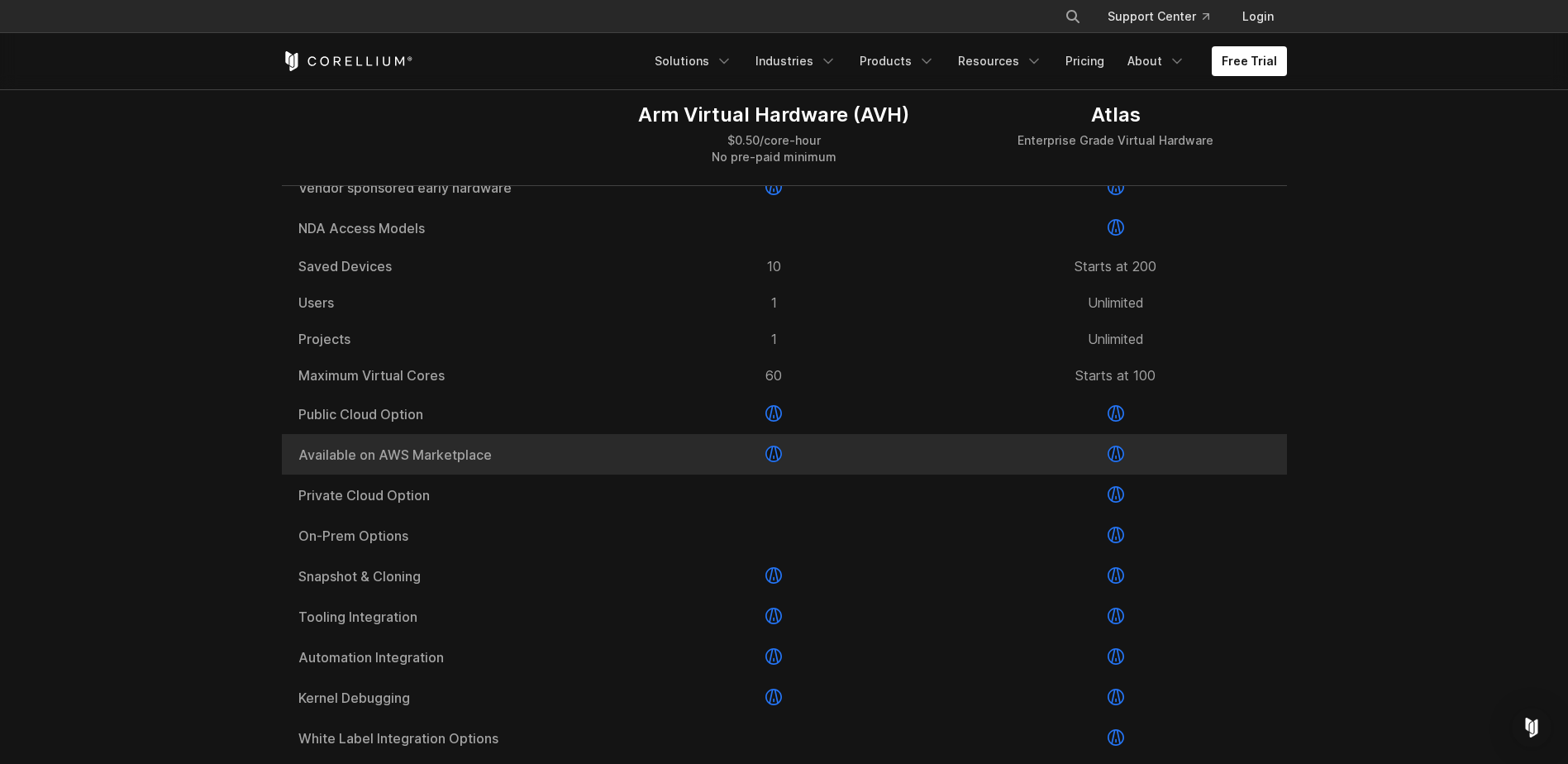
scroll to position [2231, 0]
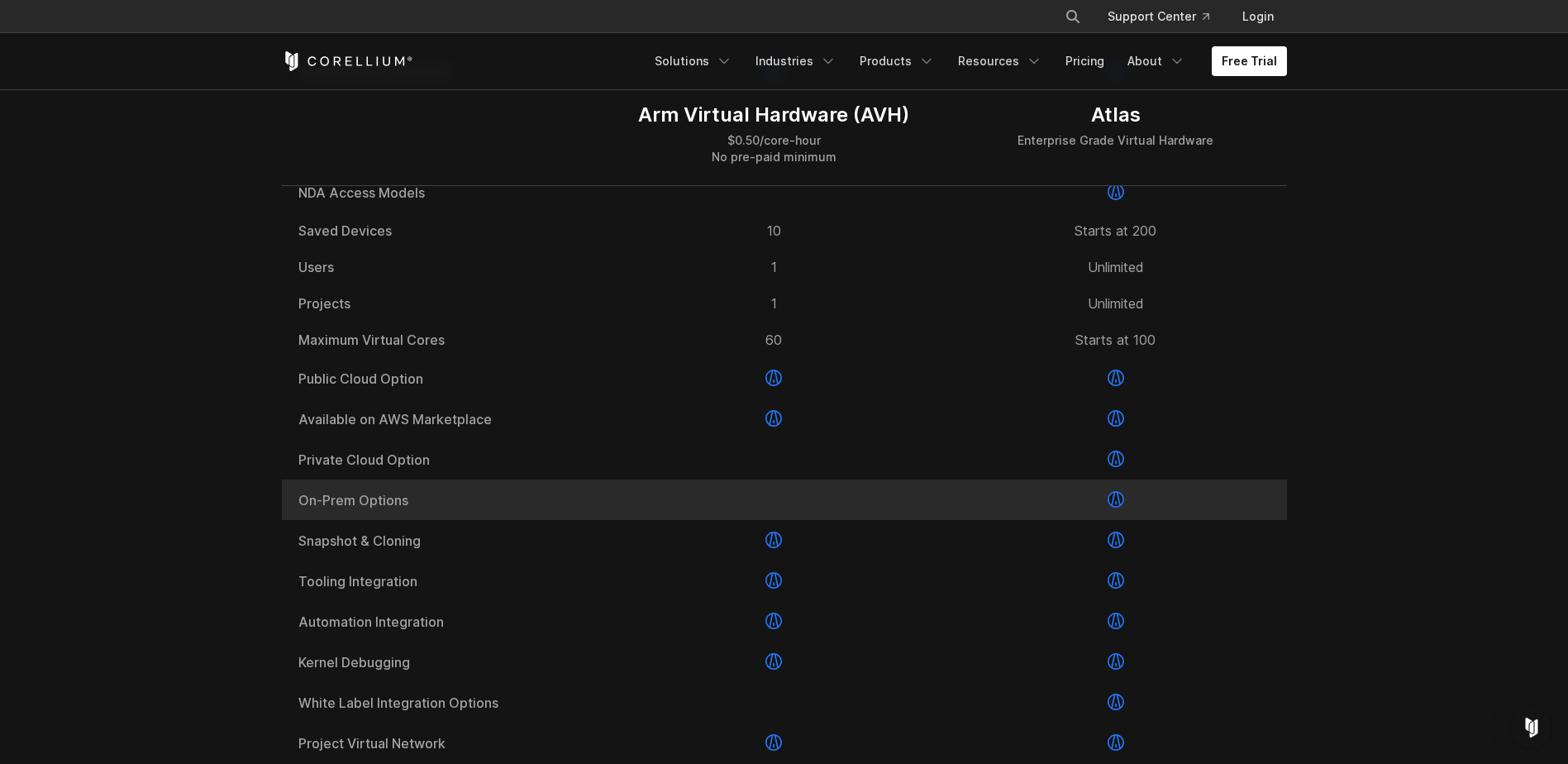
click at [1125, 520] on div at bounding box center [1115, 499] width 341 height 41
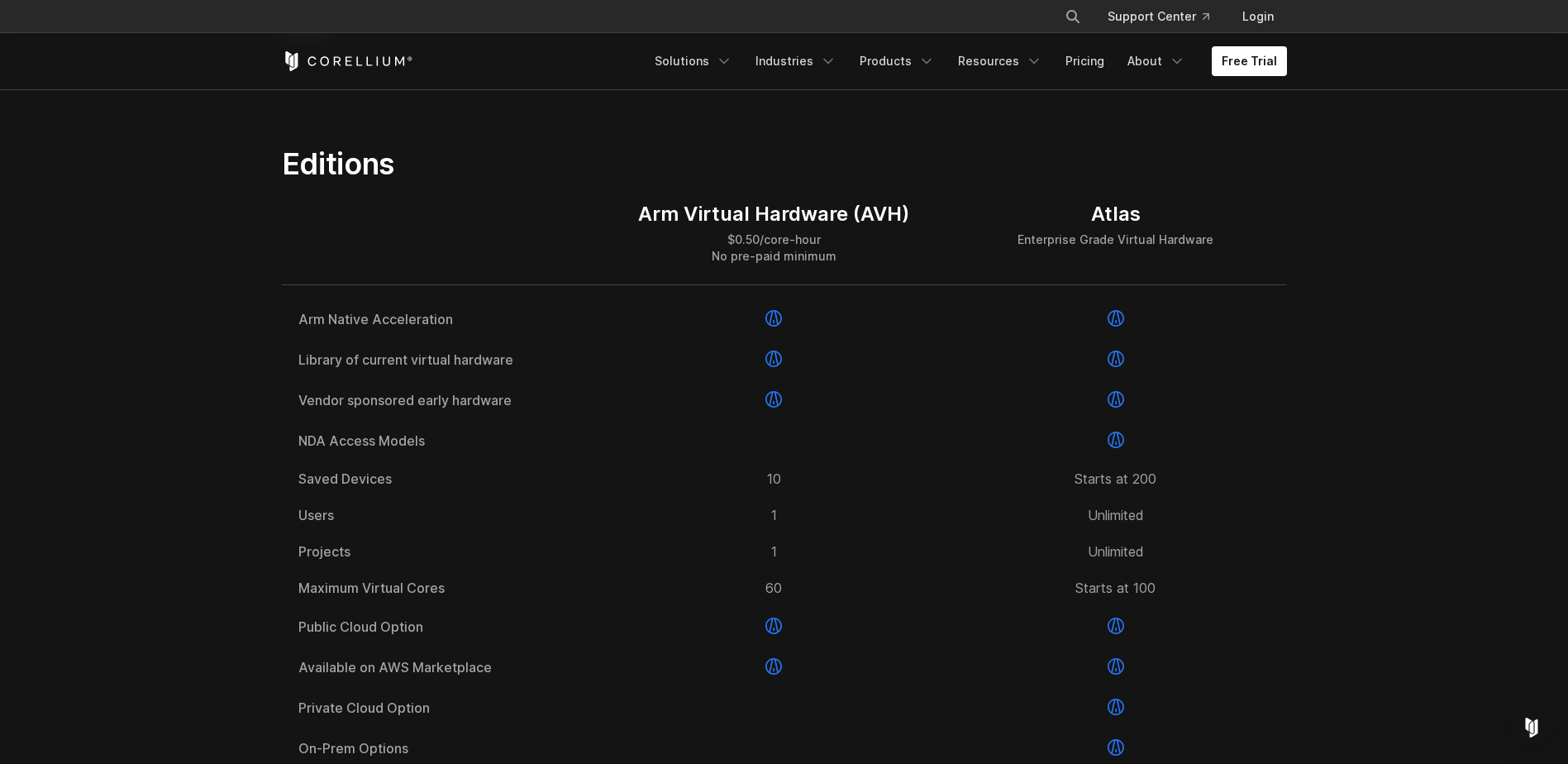
scroll to position [1322, 0]
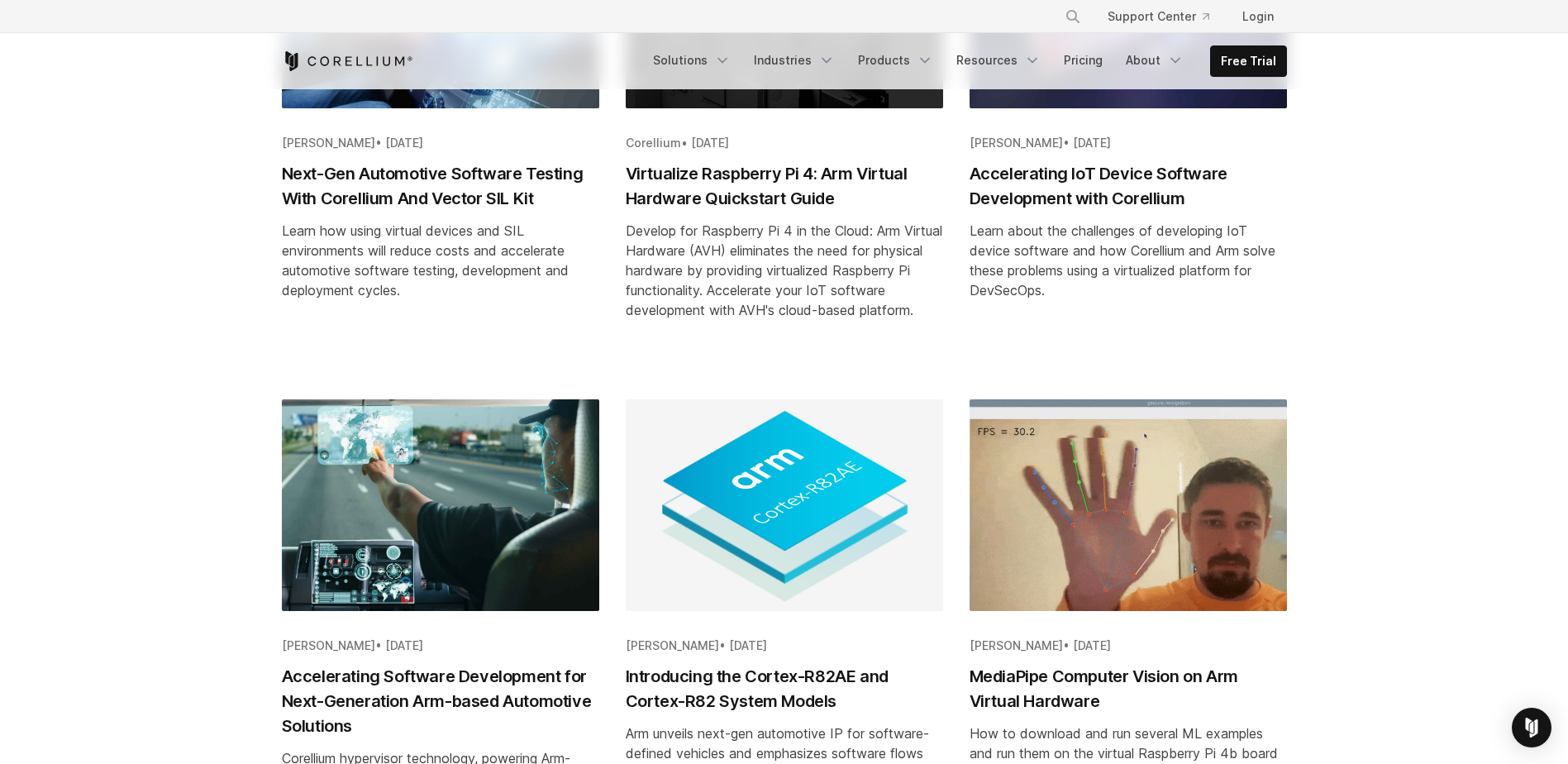
scroll to position [1075, 0]
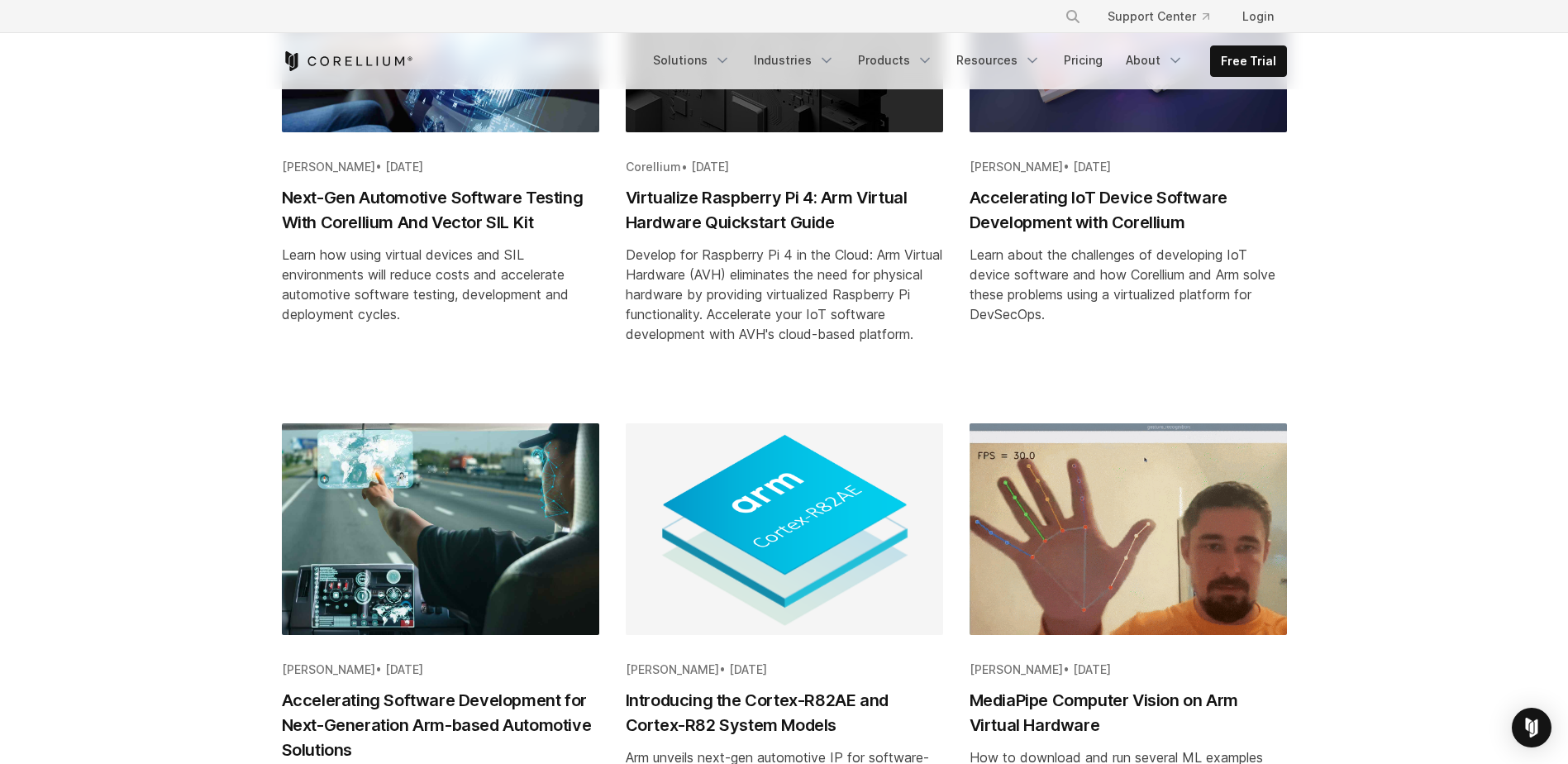
click at [1081, 208] on h2 "Accelerating IoT Device Software Development with Corellium" at bounding box center [1128, 210] width 317 height 50
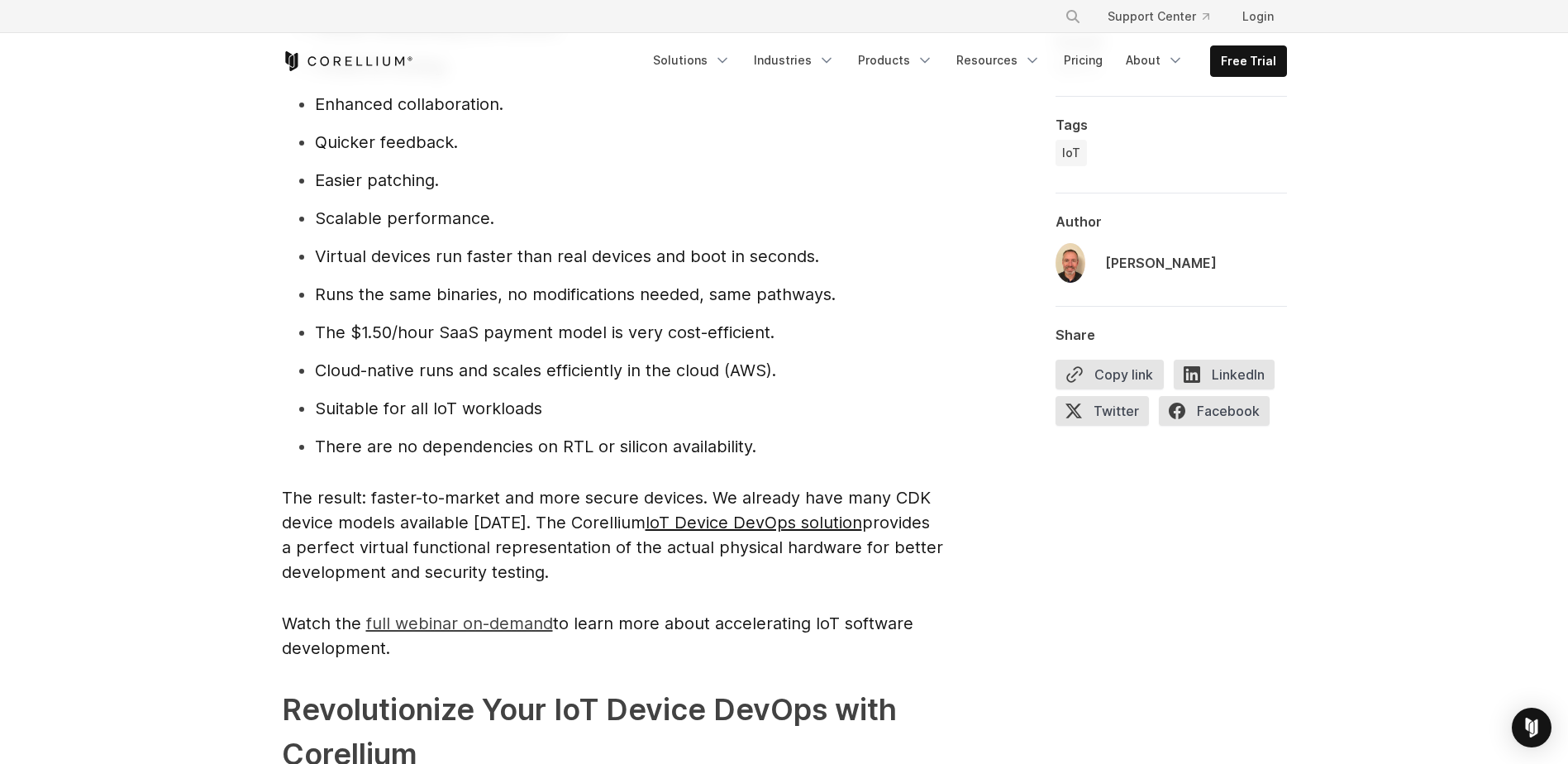
scroll to position [3554, 0]
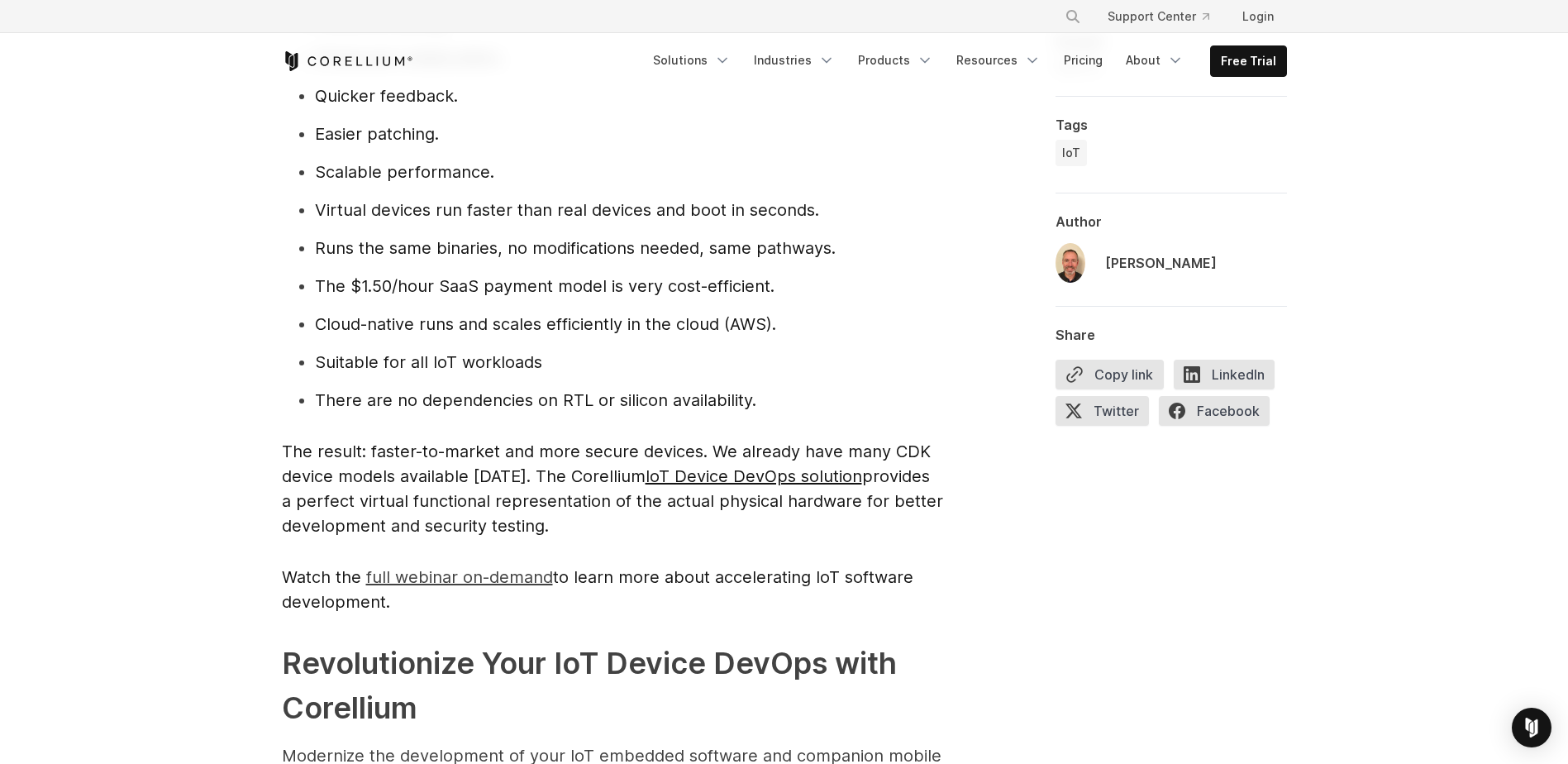
drag, startPoint x: 475, startPoint y: 582, endPoint x: 685, endPoint y: 329, distance: 328.8
click at [685, 329] on span "Cloud-native runs and scales efficiently in the cloud (AWS)." at bounding box center [546, 324] width 462 height 20
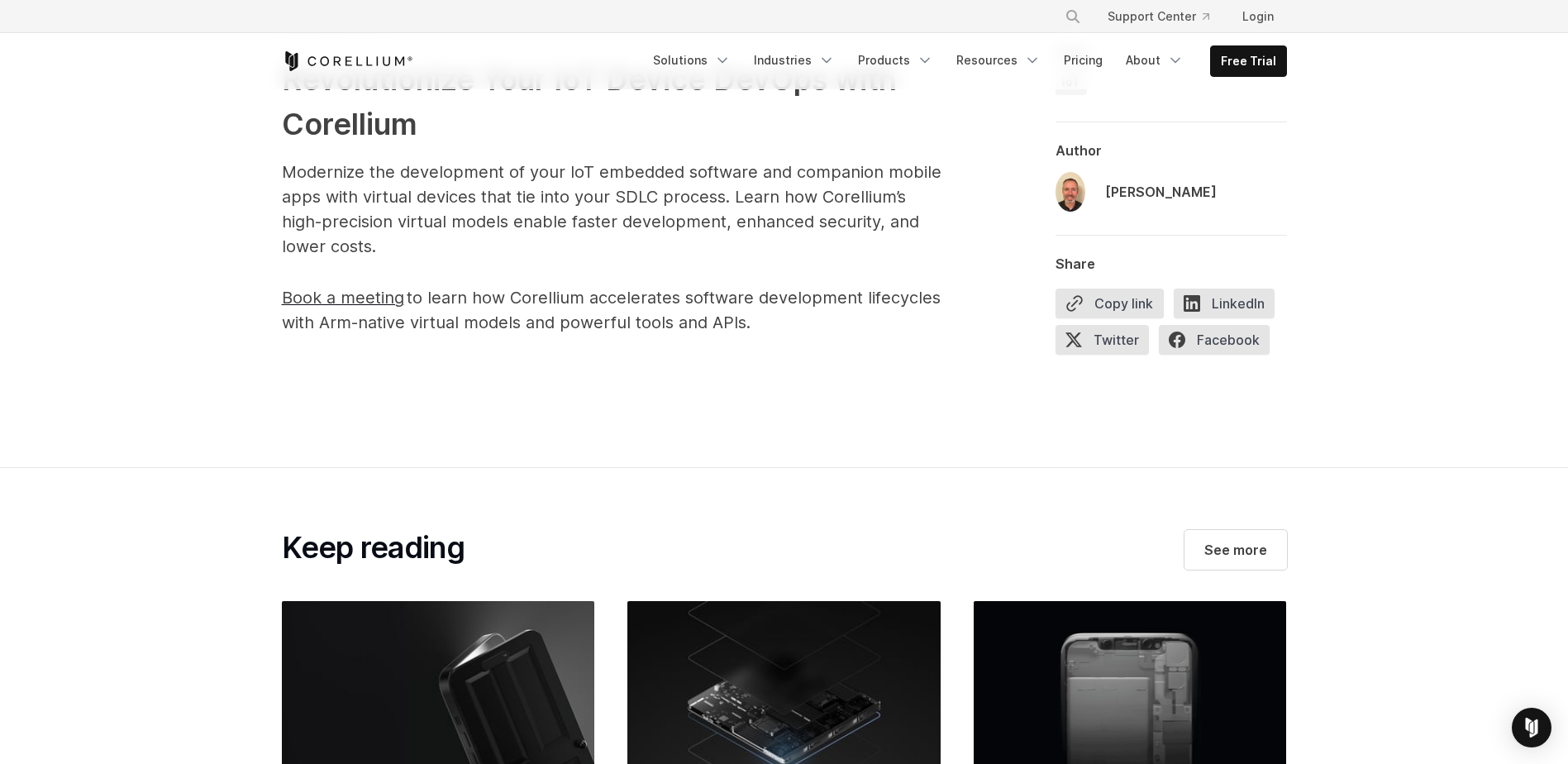
scroll to position [4216, 0]
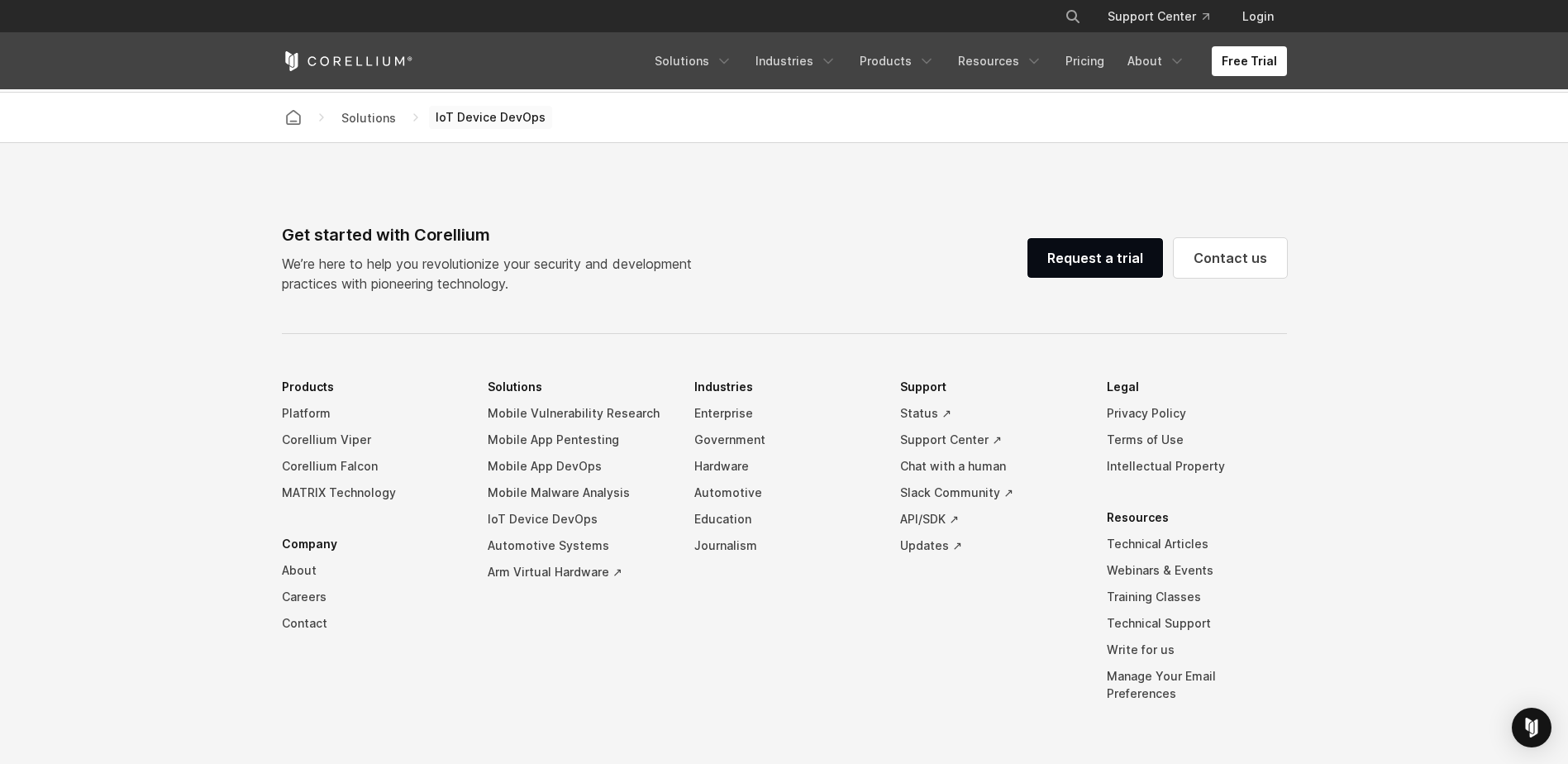
scroll to position [4711, 0]
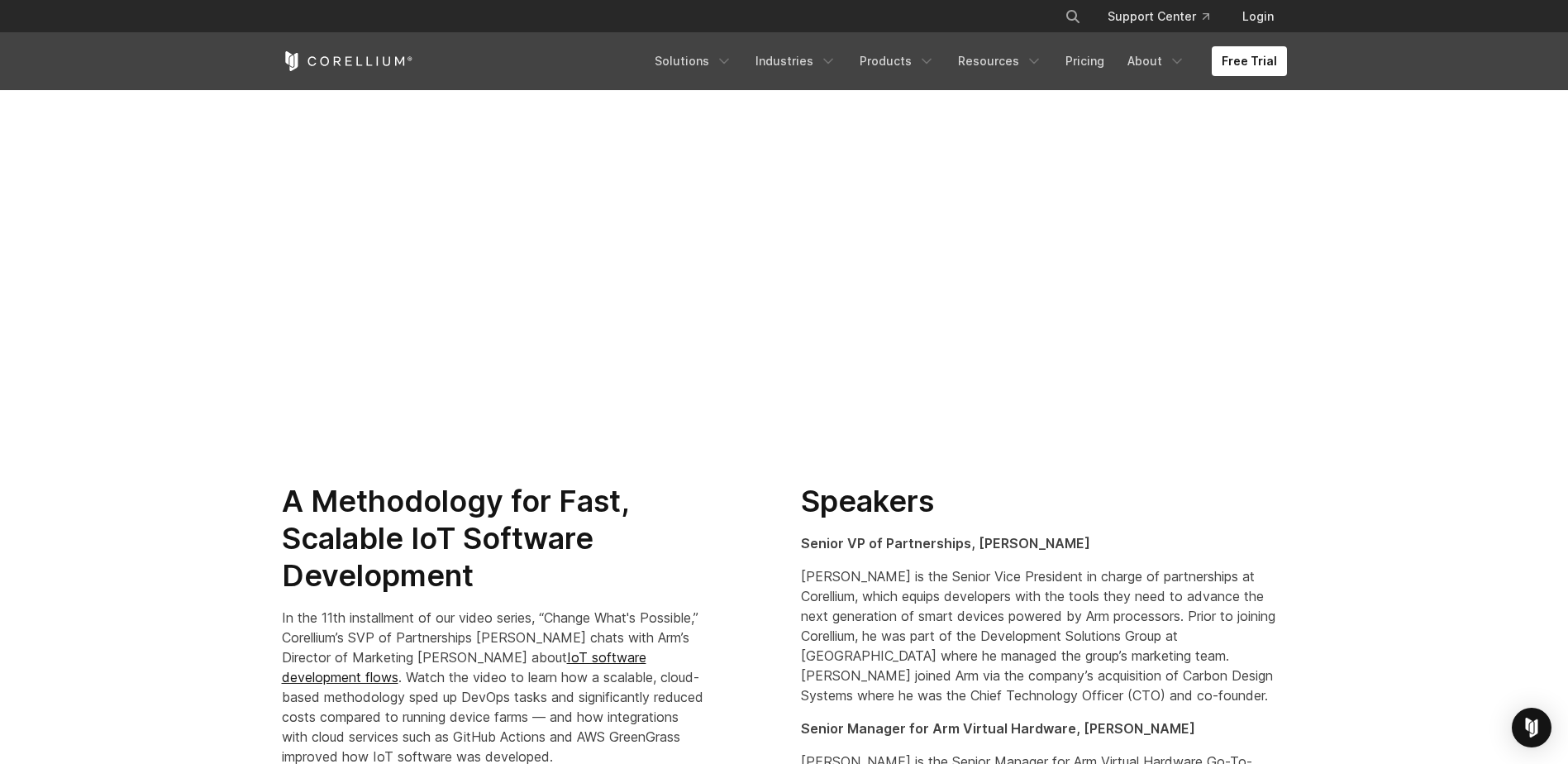
scroll to position [661, 0]
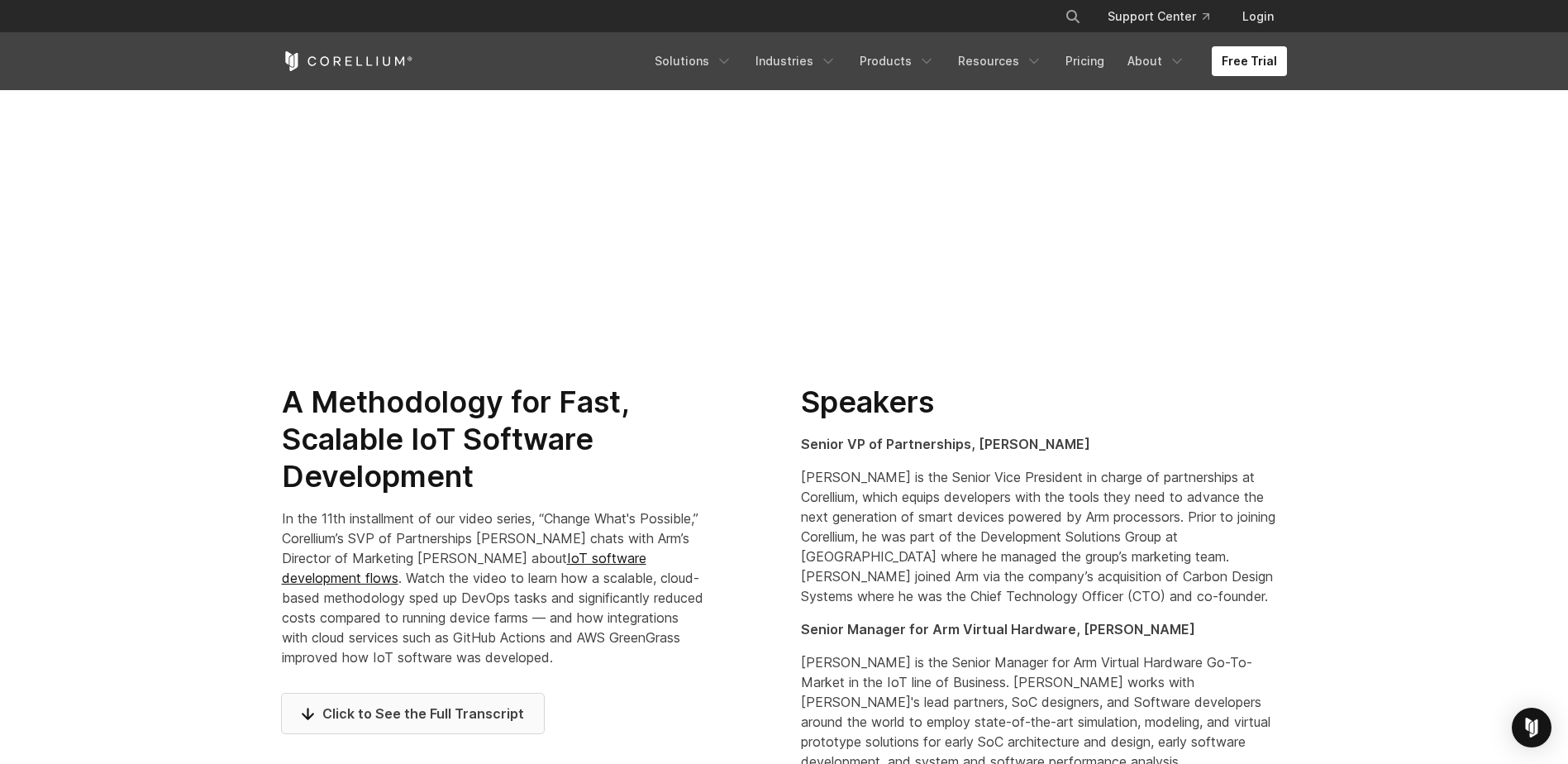
click at [377, 719] on span "Click to See the Full Transcript" at bounding box center [413, 713] width 222 height 20
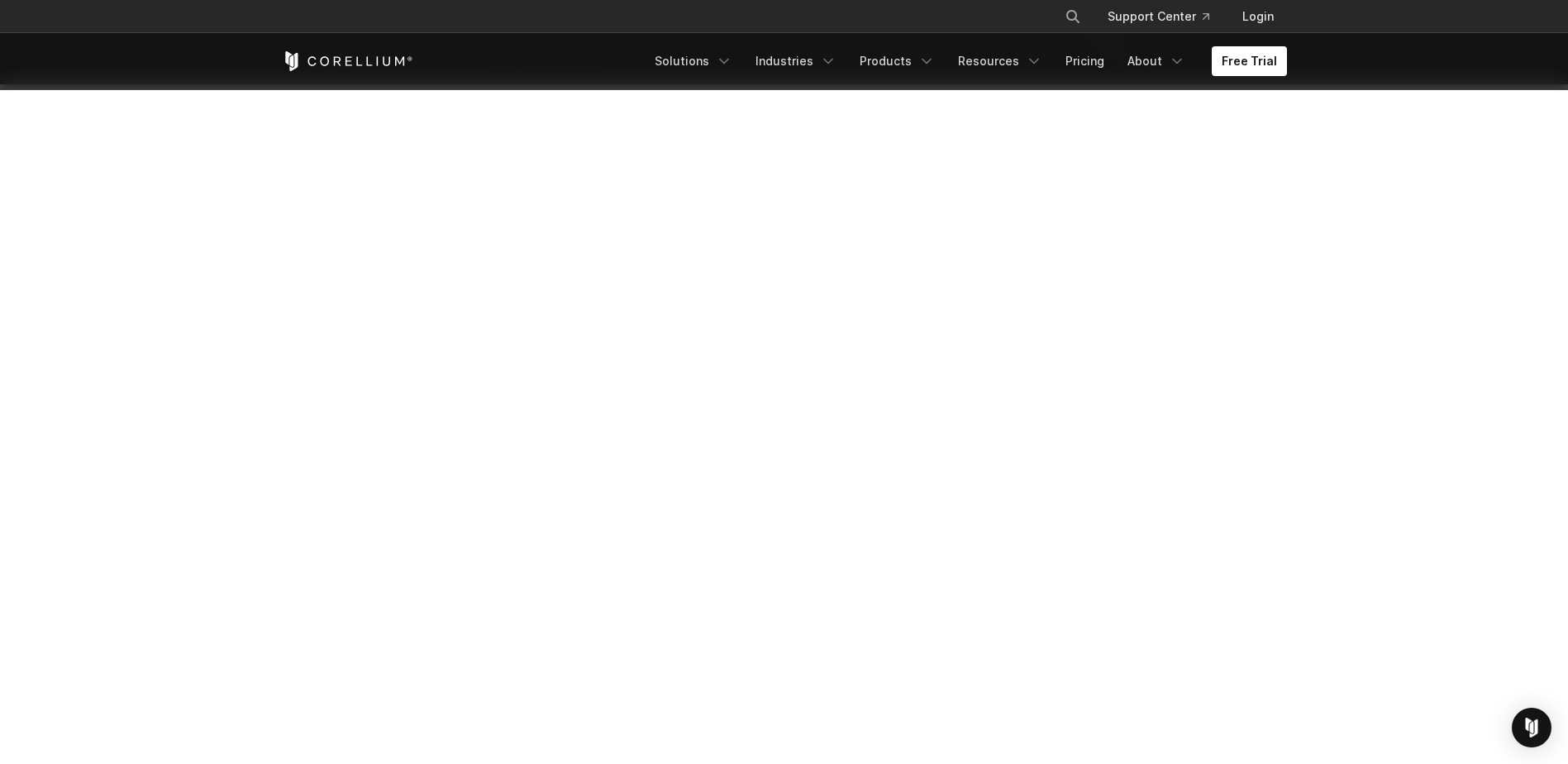
scroll to position [248, 0]
